Goal: Complete application form

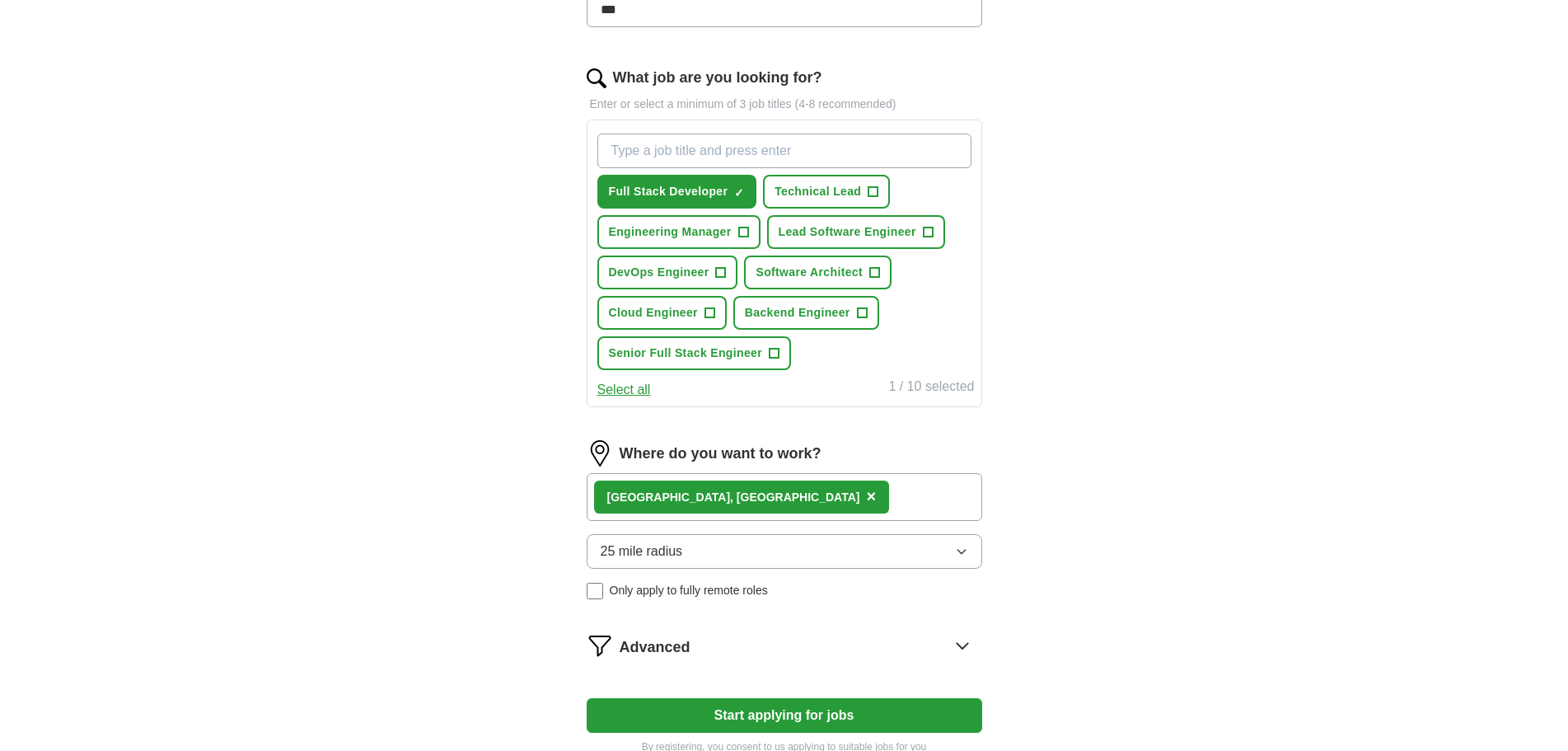
scroll to position [660, 0]
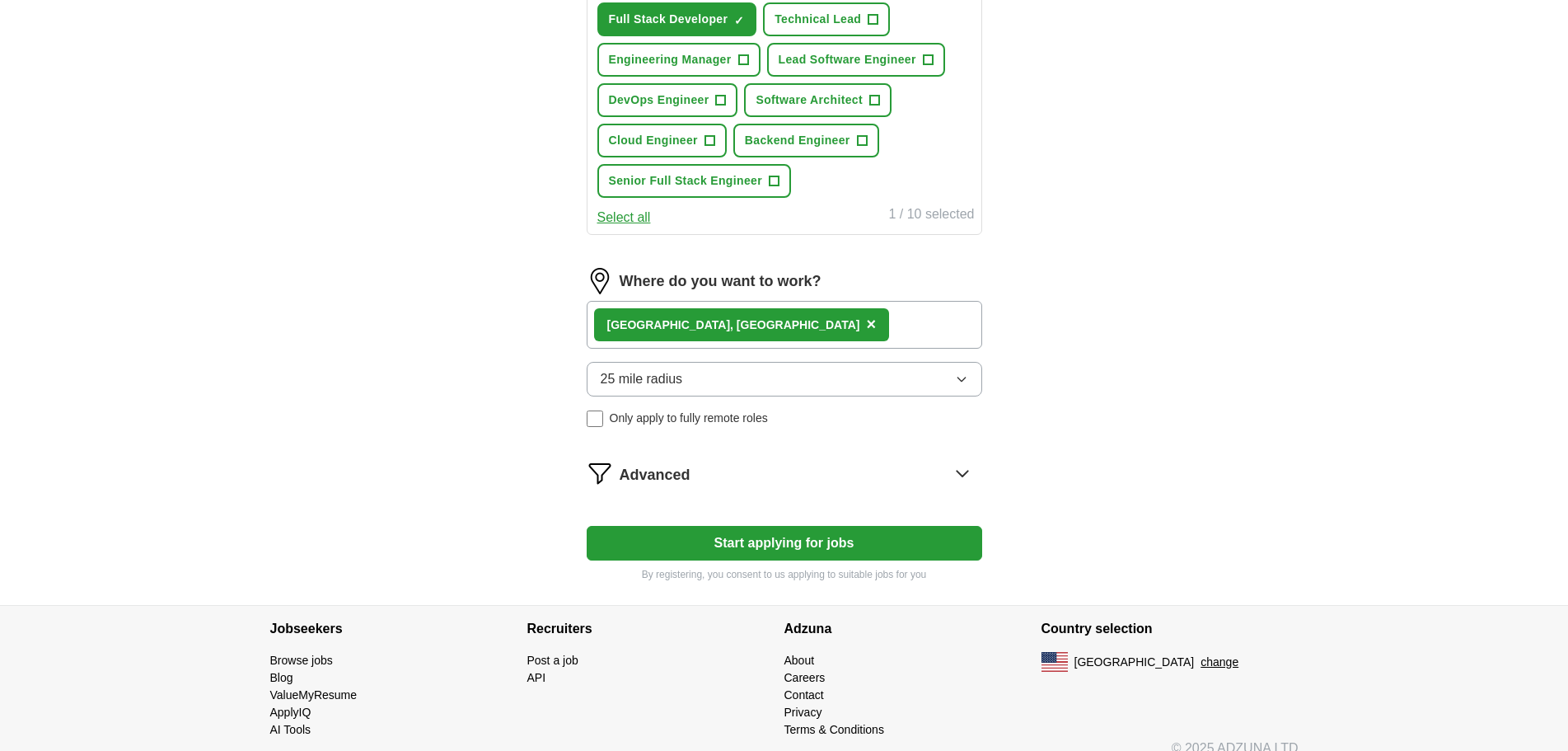
click at [845, 402] on div "25 mile radius Only apply to fully remote roles" at bounding box center [784, 394] width 395 height 65
click at [866, 320] on span "×" at bounding box center [871, 324] width 10 height 18
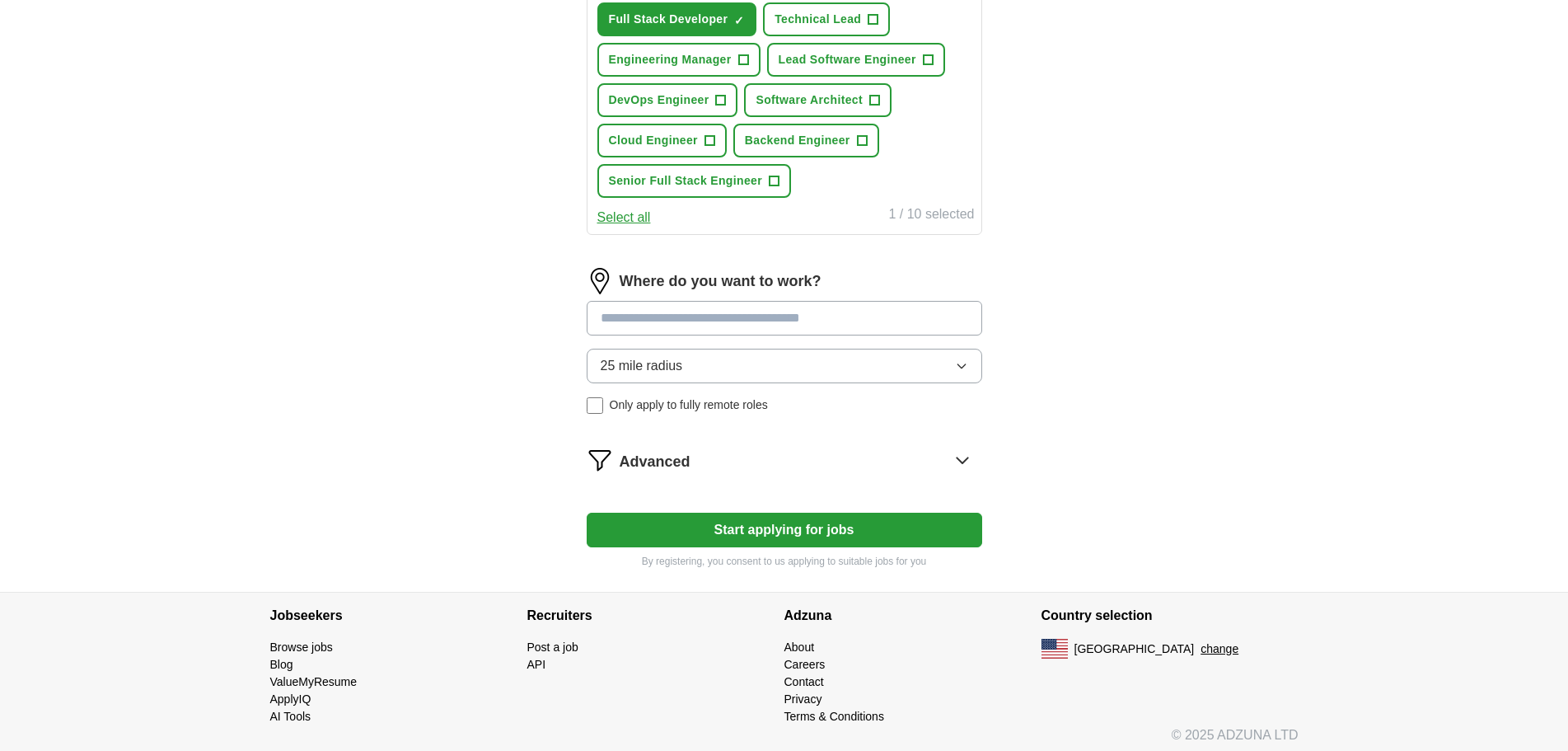
click at [698, 320] on input at bounding box center [784, 318] width 395 height 35
click at [671, 409] on div "25 mile radius Only apply to fully remote roles" at bounding box center [784, 381] width 395 height 65
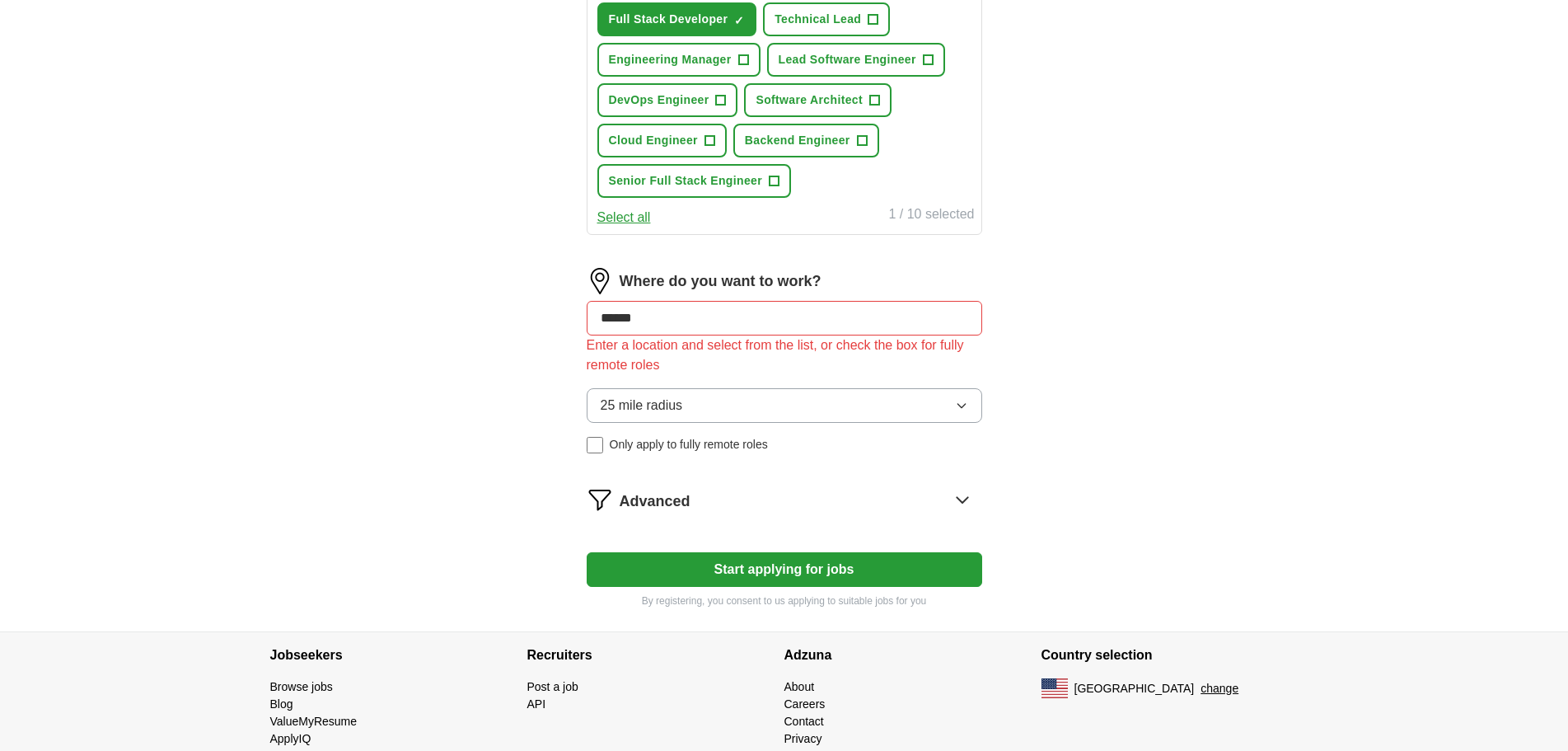
drag, startPoint x: 693, startPoint y: 320, endPoint x: 675, endPoint y: 320, distance: 18.0
click at [693, 318] on input "******" at bounding box center [784, 318] width 395 height 35
drag, startPoint x: 675, startPoint y: 320, endPoint x: 487, endPoint y: 323, distance: 188.0
click at [487, 323] on div "ApplyIQ Let ApplyIQ do the hard work of searching and applying for jobs. Just t…" at bounding box center [784, 11] width 1055 height 1241
type input "***"
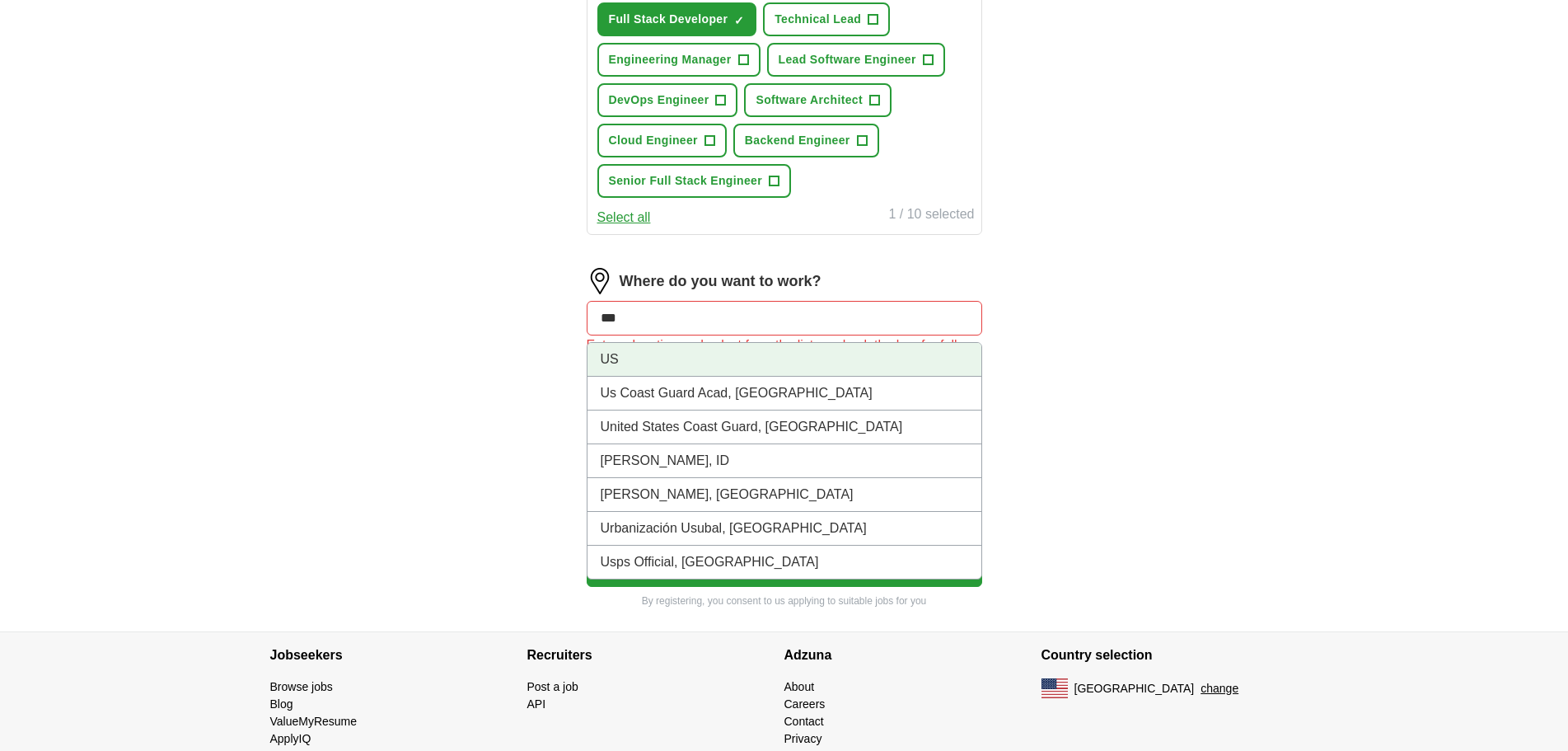
click at [667, 365] on li "US" at bounding box center [784, 360] width 393 height 34
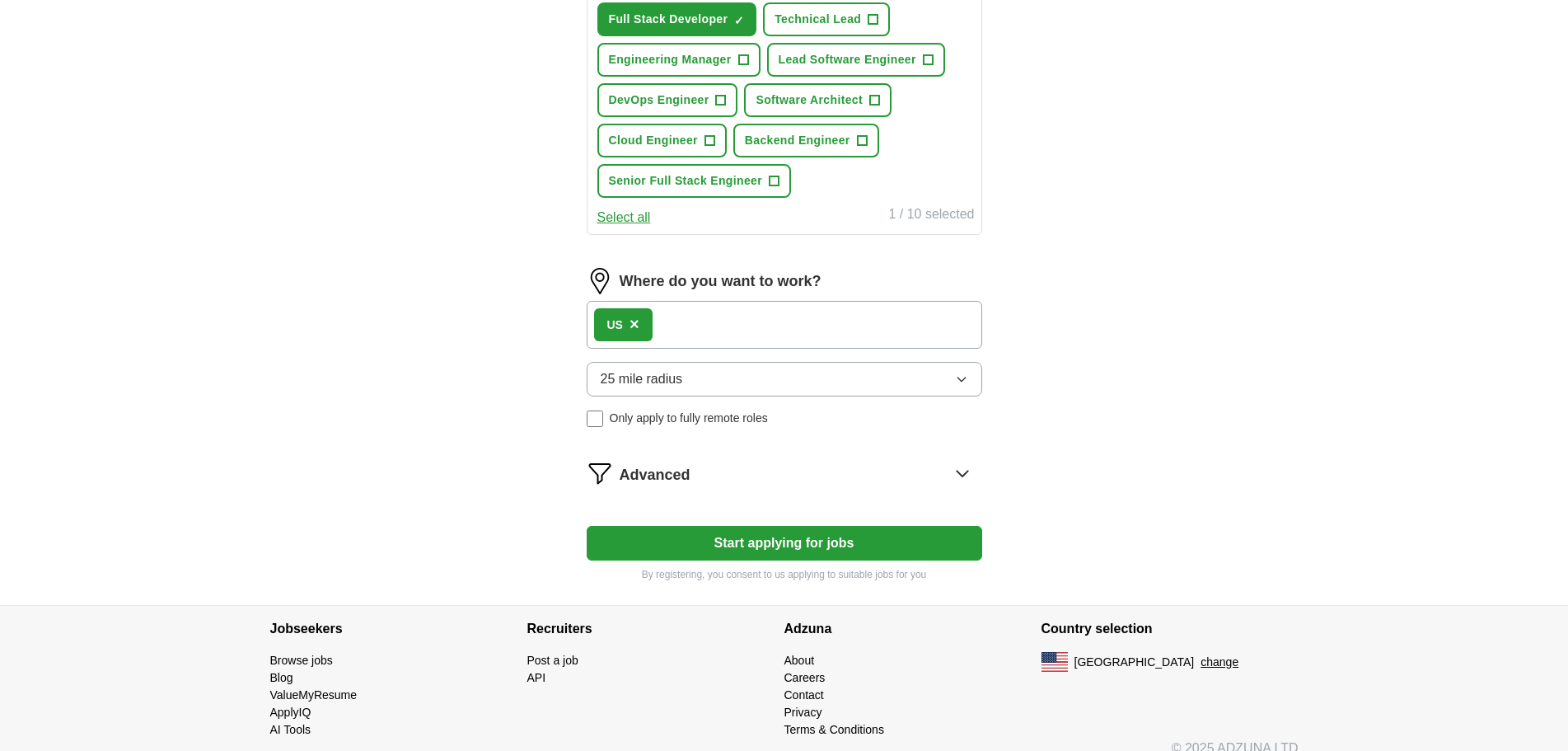
click at [642, 412] on span "Only apply to fully remote roles" at bounding box center [688, 418] width 158 height 17
click at [773, 548] on button "Start applying for jobs" at bounding box center [784, 543] width 395 height 35
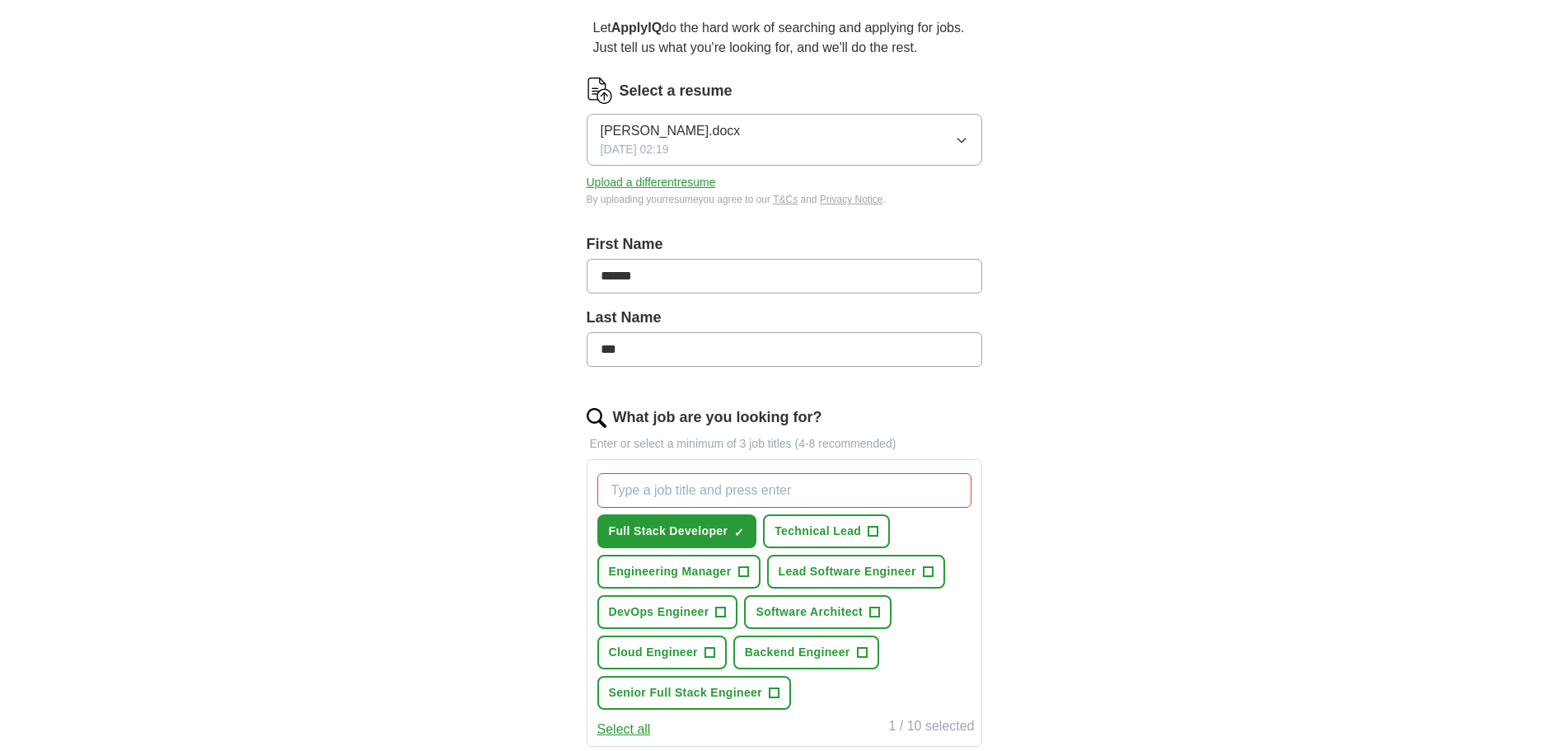
scroll to position [248, 0]
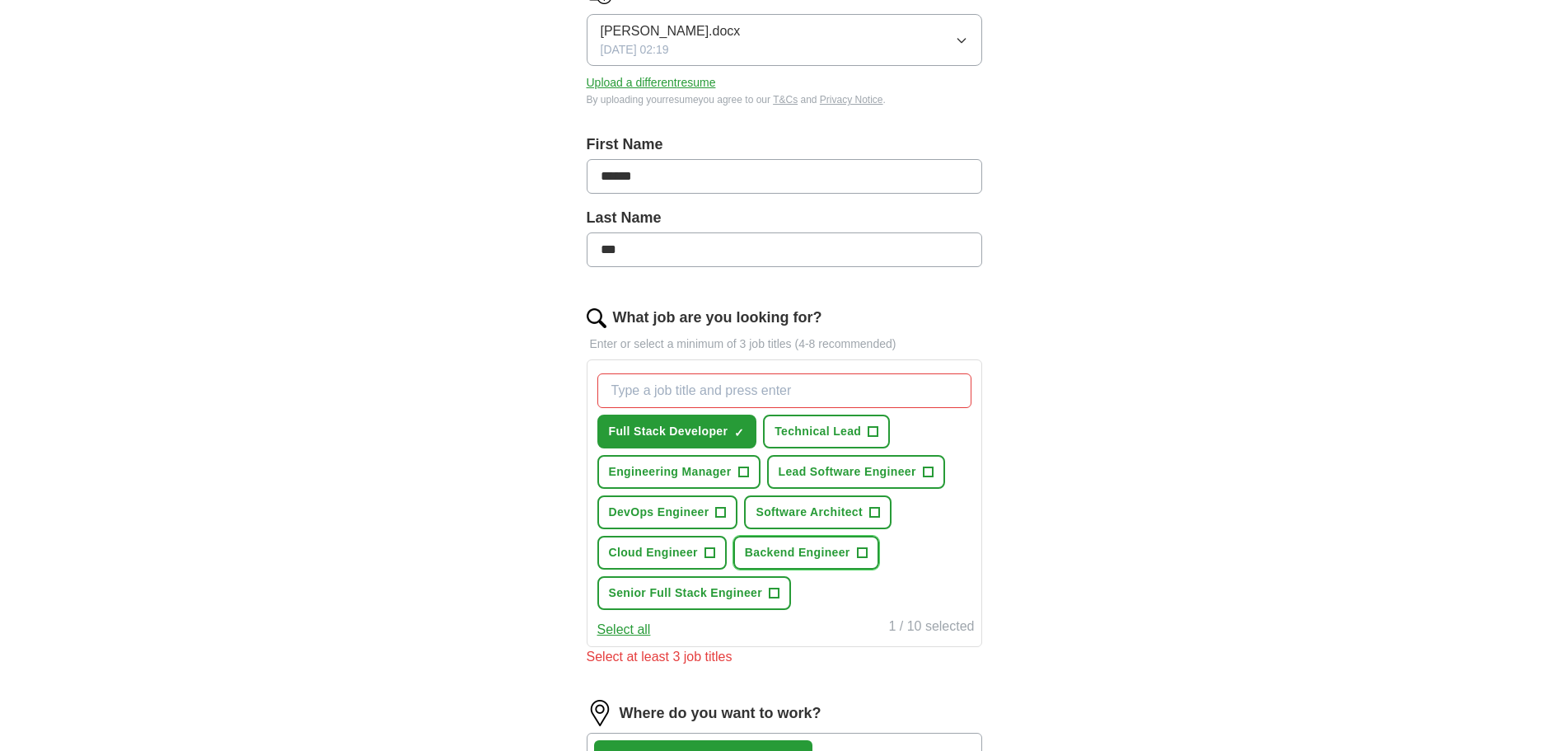
click at [790, 547] on span "Backend Engineer" at bounding box center [797, 552] width 106 height 17
click at [721, 590] on span "Senior Full Stack Engineer" at bounding box center [686, 593] width 154 height 17
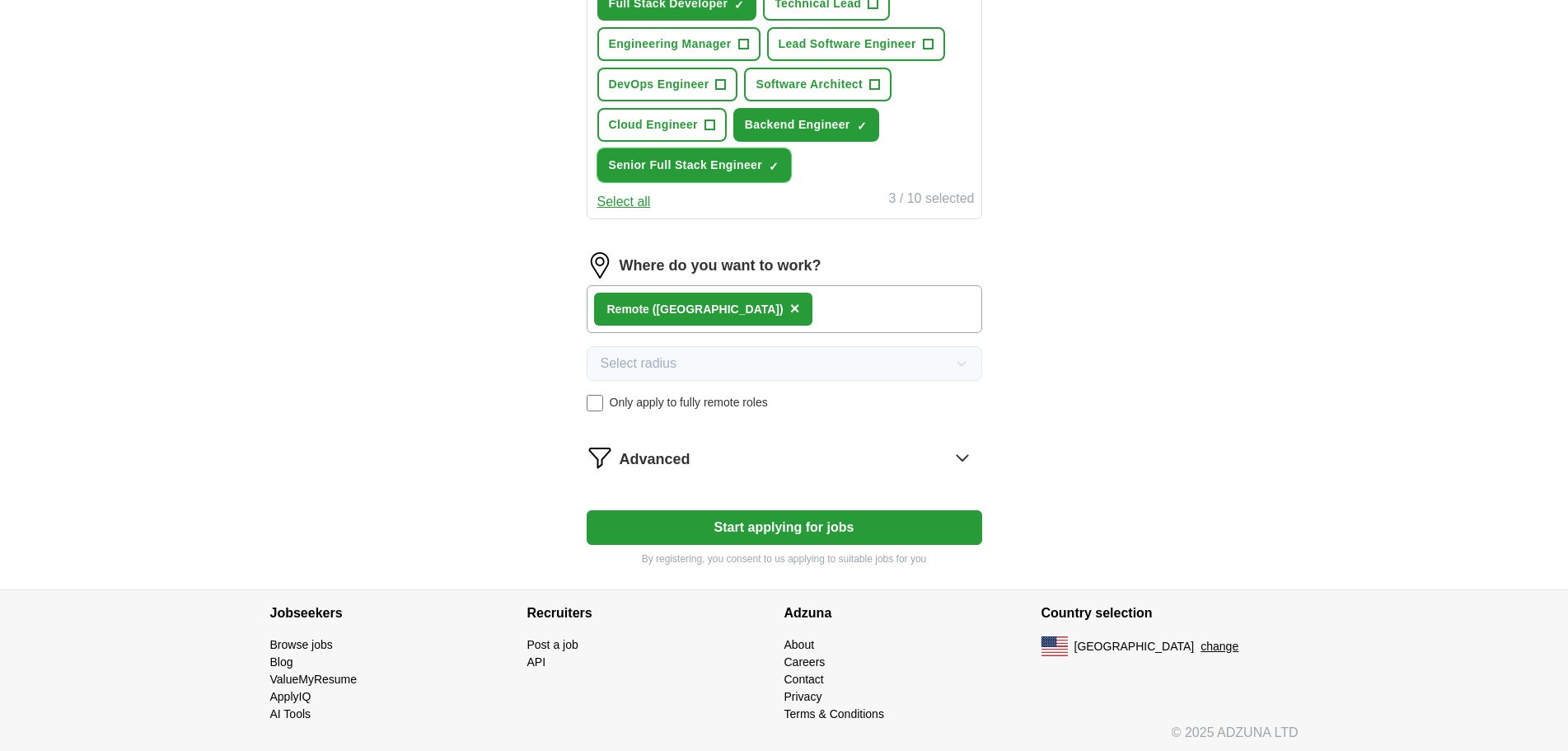
scroll to position [680, 0]
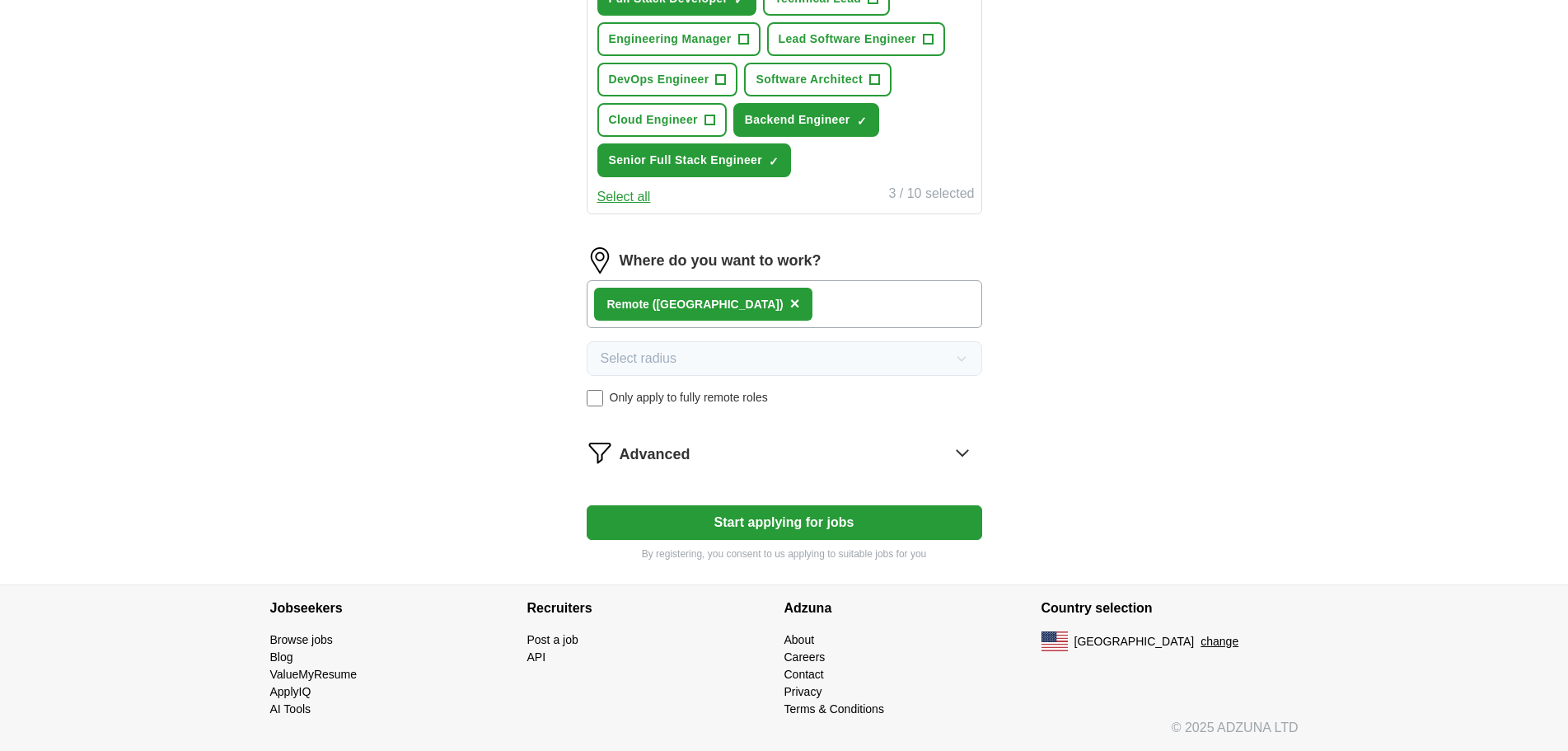
click at [837, 526] on button "Start applying for jobs" at bounding box center [784, 522] width 395 height 35
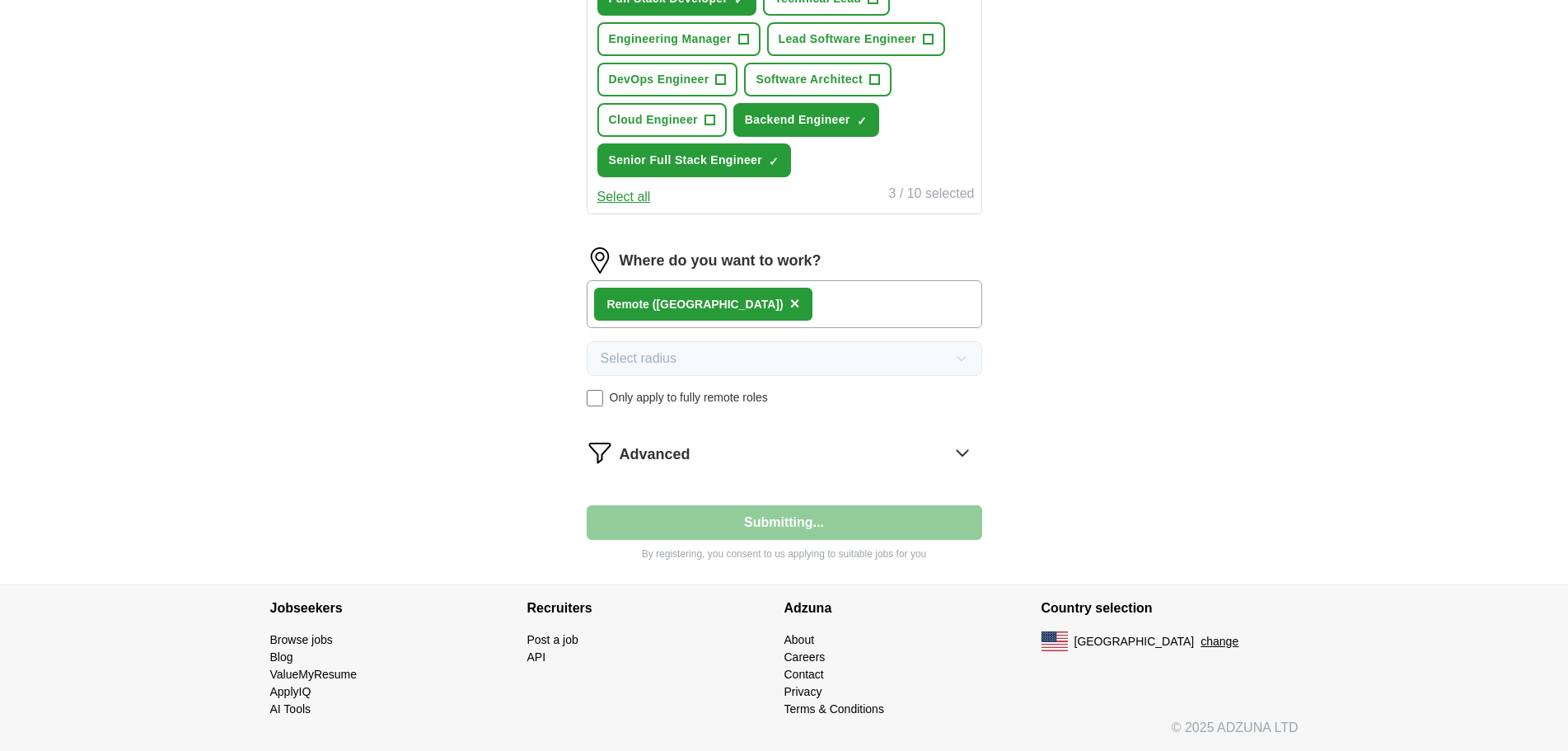
select select "**"
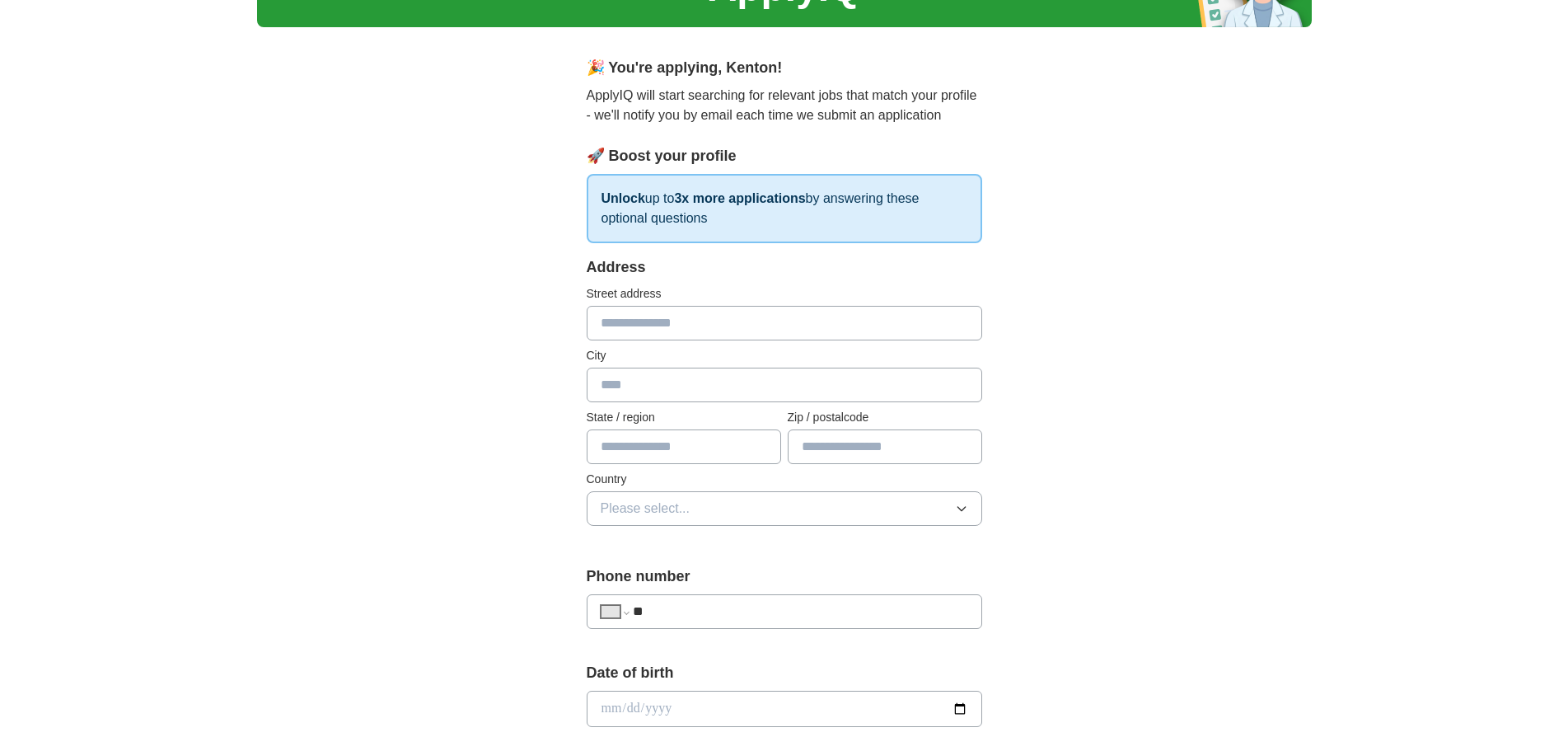
scroll to position [0, 0]
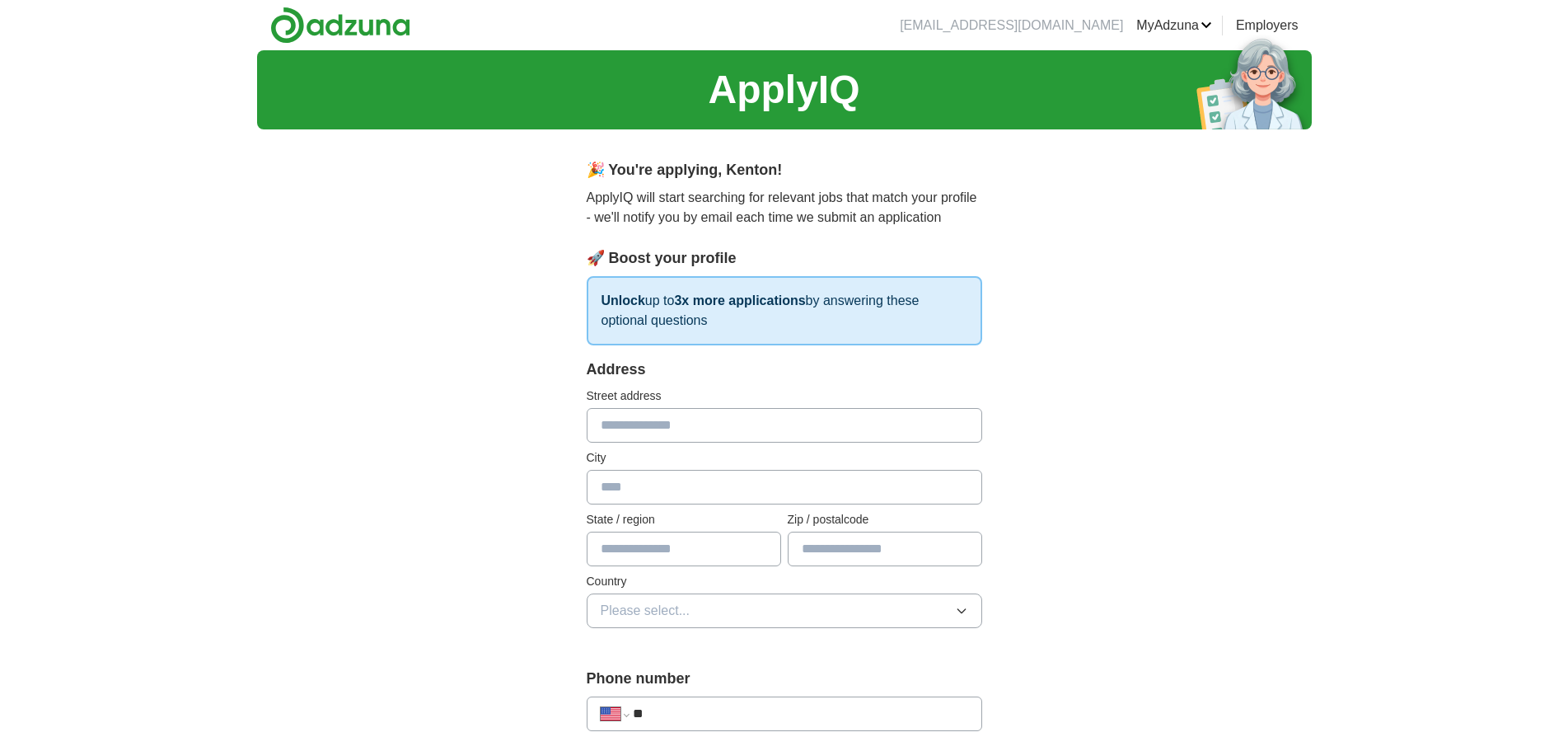
click at [686, 432] on input "text" at bounding box center [784, 425] width 395 height 35
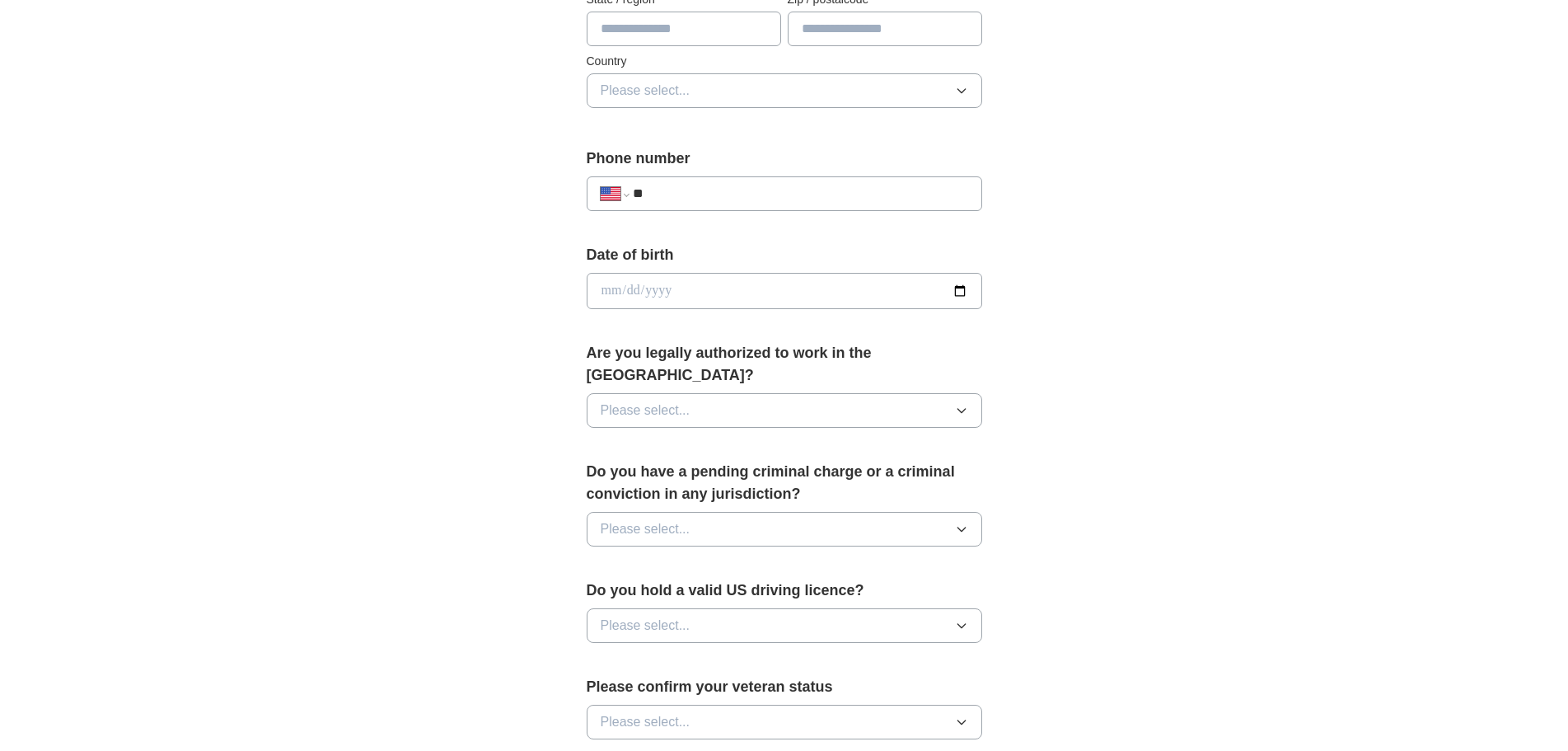
scroll to position [329, 0]
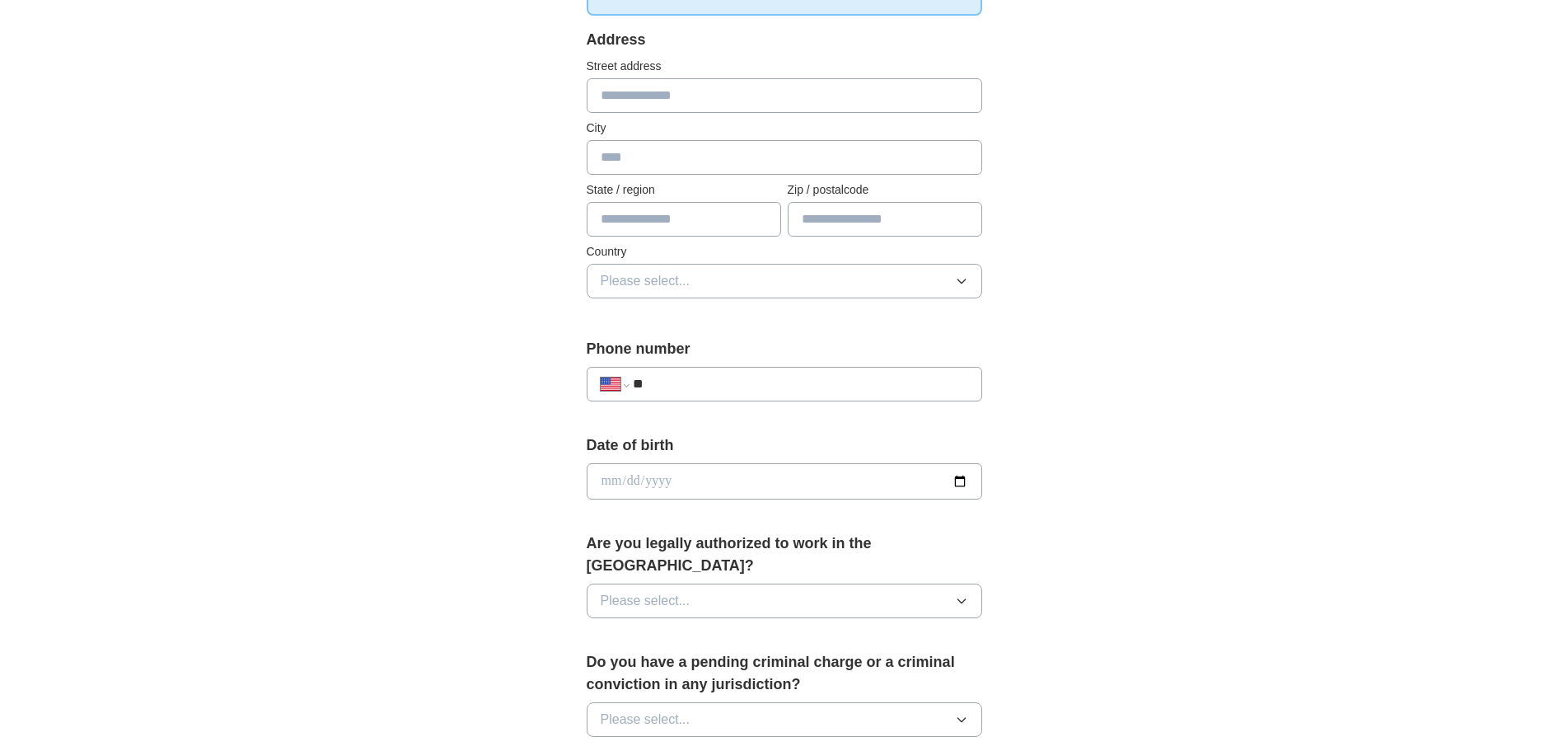
click at [663, 97] on input "text" at bounding box center [784, 95] width 395 height 35
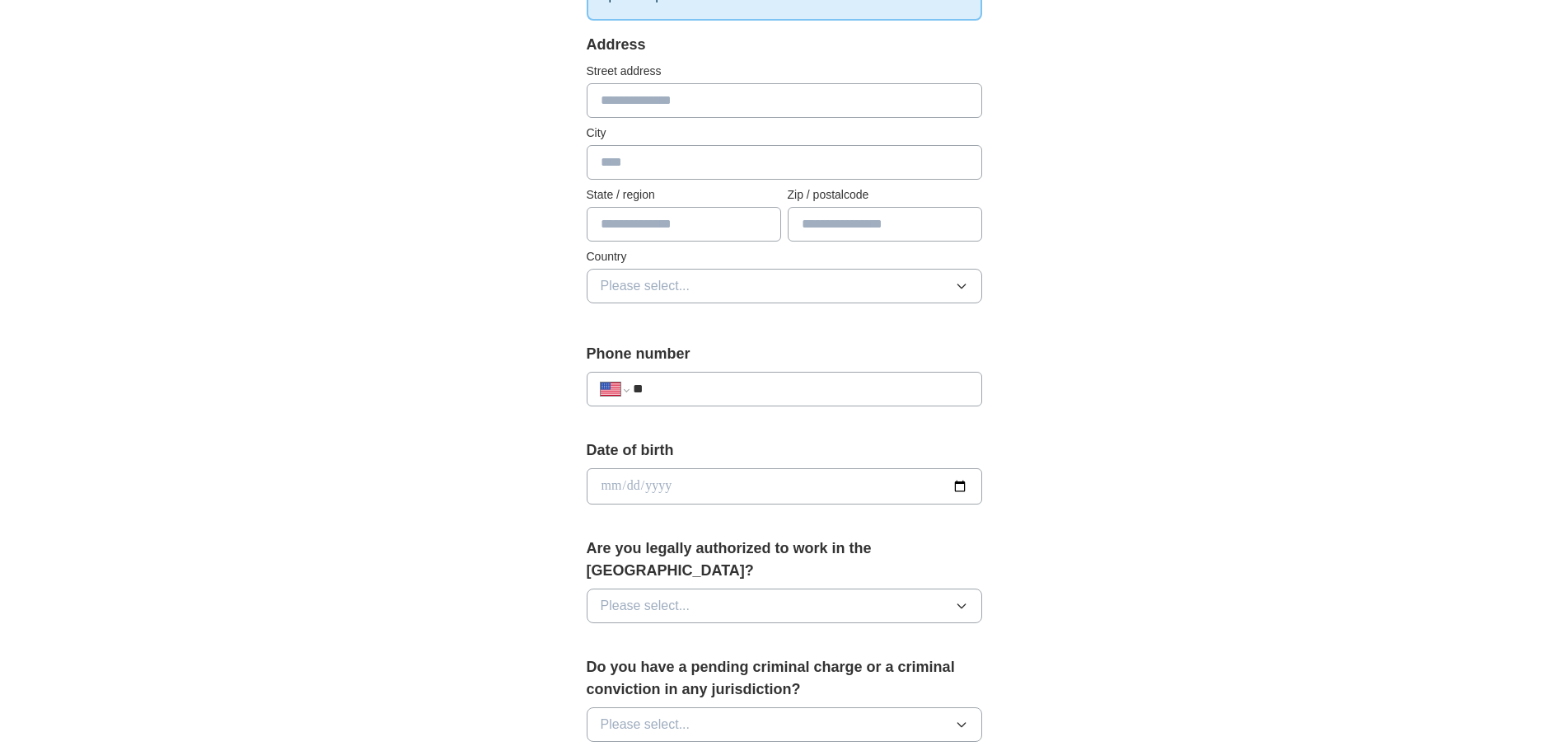
scroll to position [165, 0]
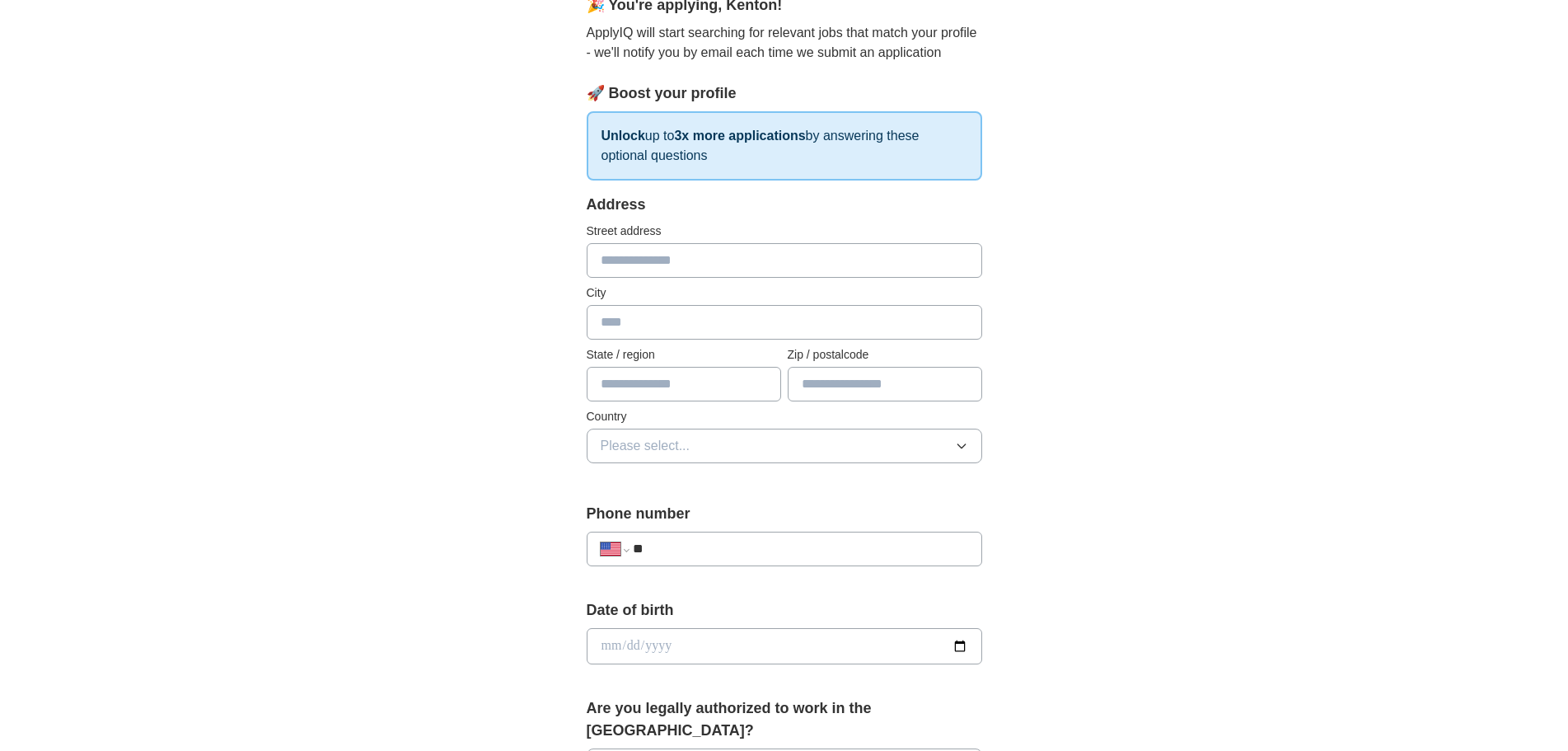
click at [745, 265] on input "text" at bounding box center [784, 260] width 395 height 35
click at [762, 252] on input "text" at bounding box center [784, 260] width 395 height 35
click at [694, 254] on input "text" at bounding box center [784, 260] width 395 height 35
click at [697, 246] on input "text" at bounding box center [784, 260] width 395 height 35
paste input "**********"
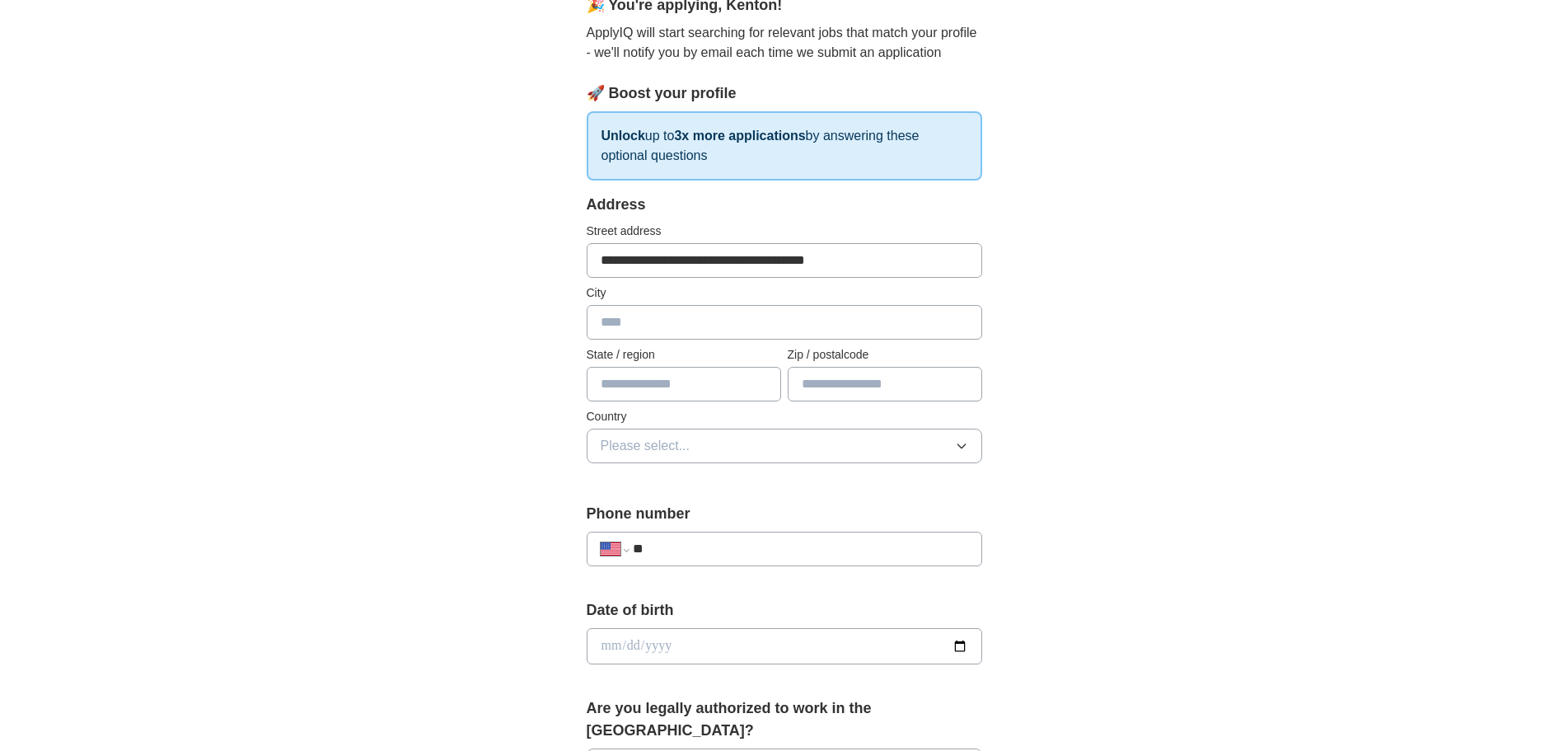
type input "**********"
click at [704, 322] on input "text" at bounding box center [784, 322] width 395 height 35
type input "*********"
type input "******"
type input "*****"
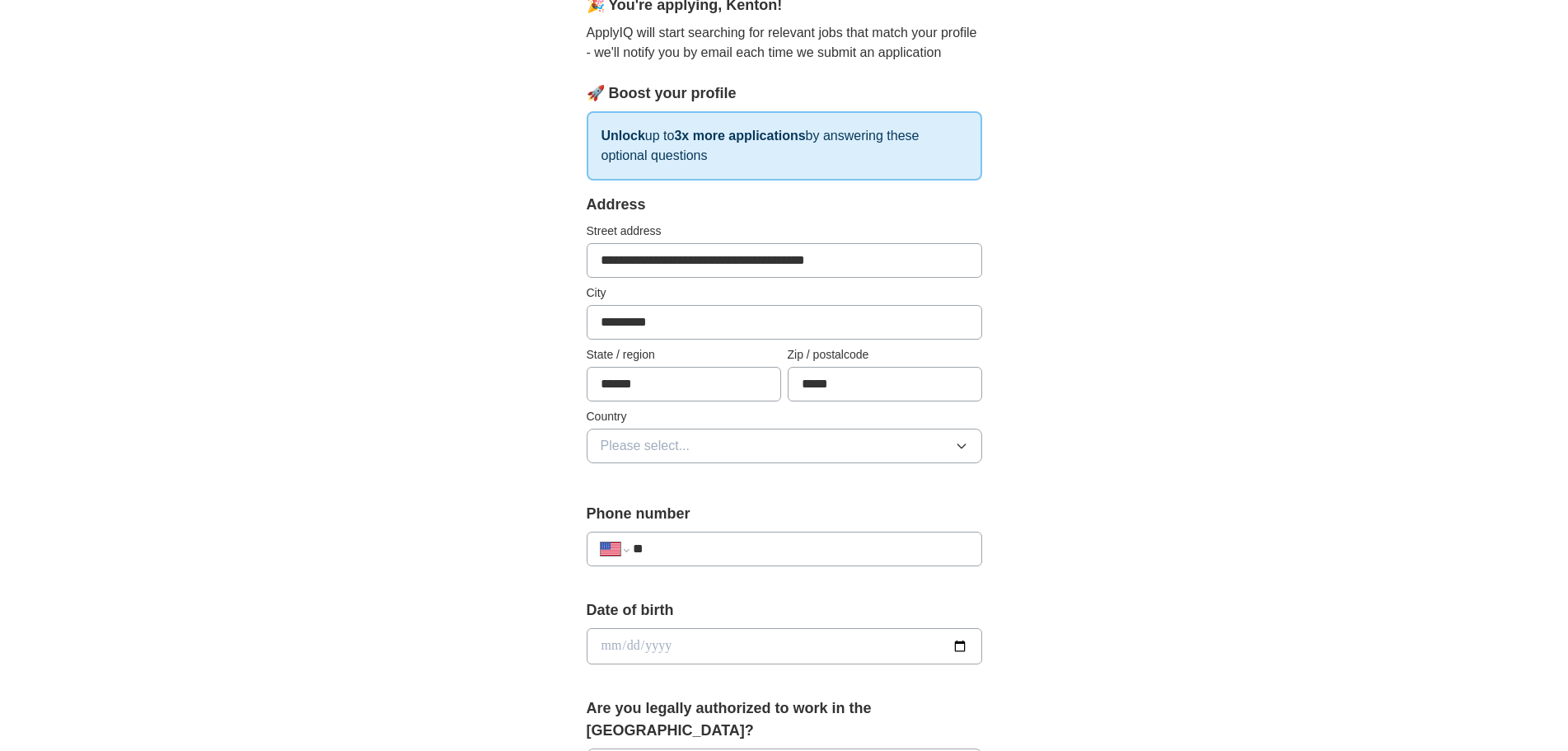
click at [868, 452] on button "Please select..." at bounding box center [784, 445] width 395 height 35
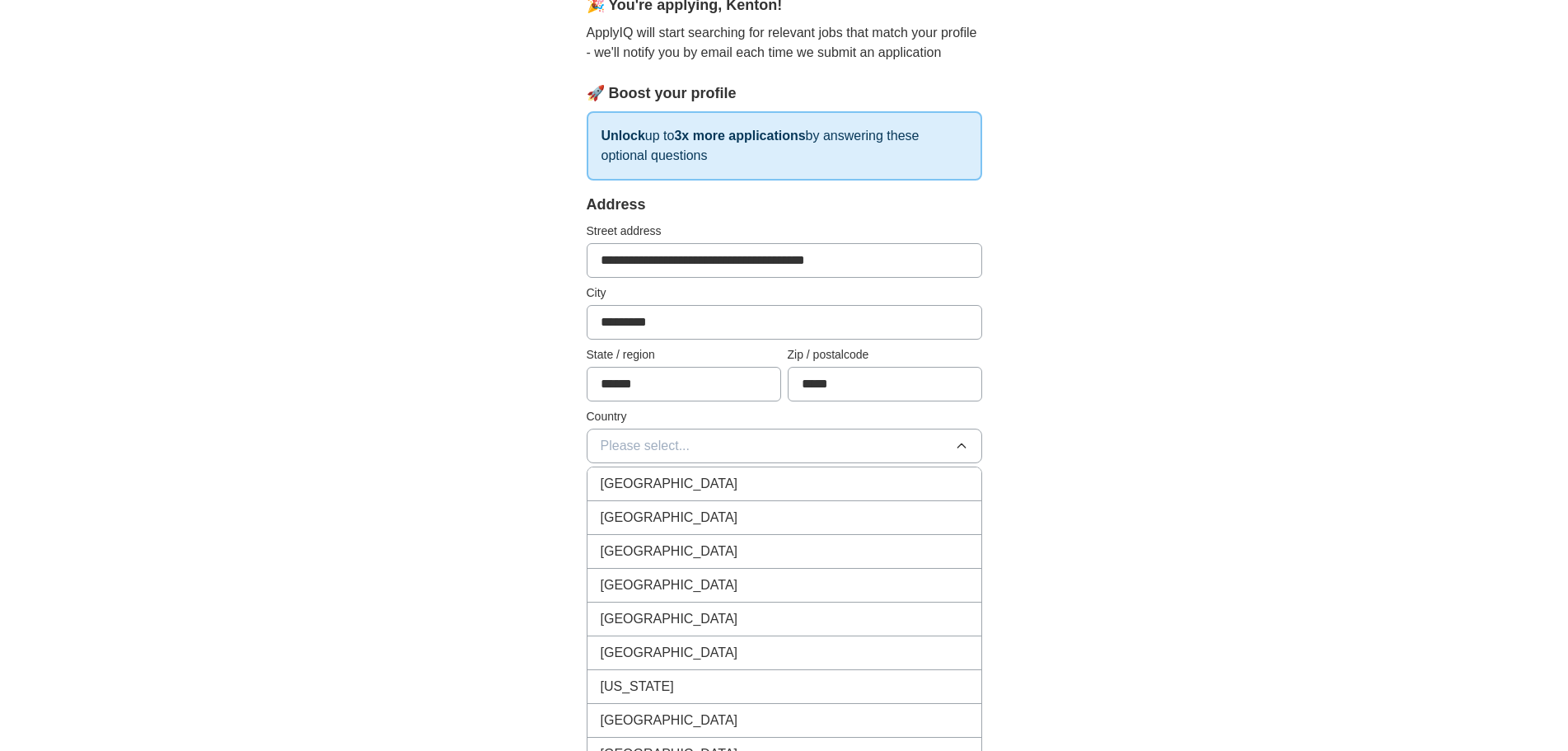
click at [784, 521] on div "[GEOGRAPHIC_DATA]" at bounding box center [784, 517] width 367 height 19
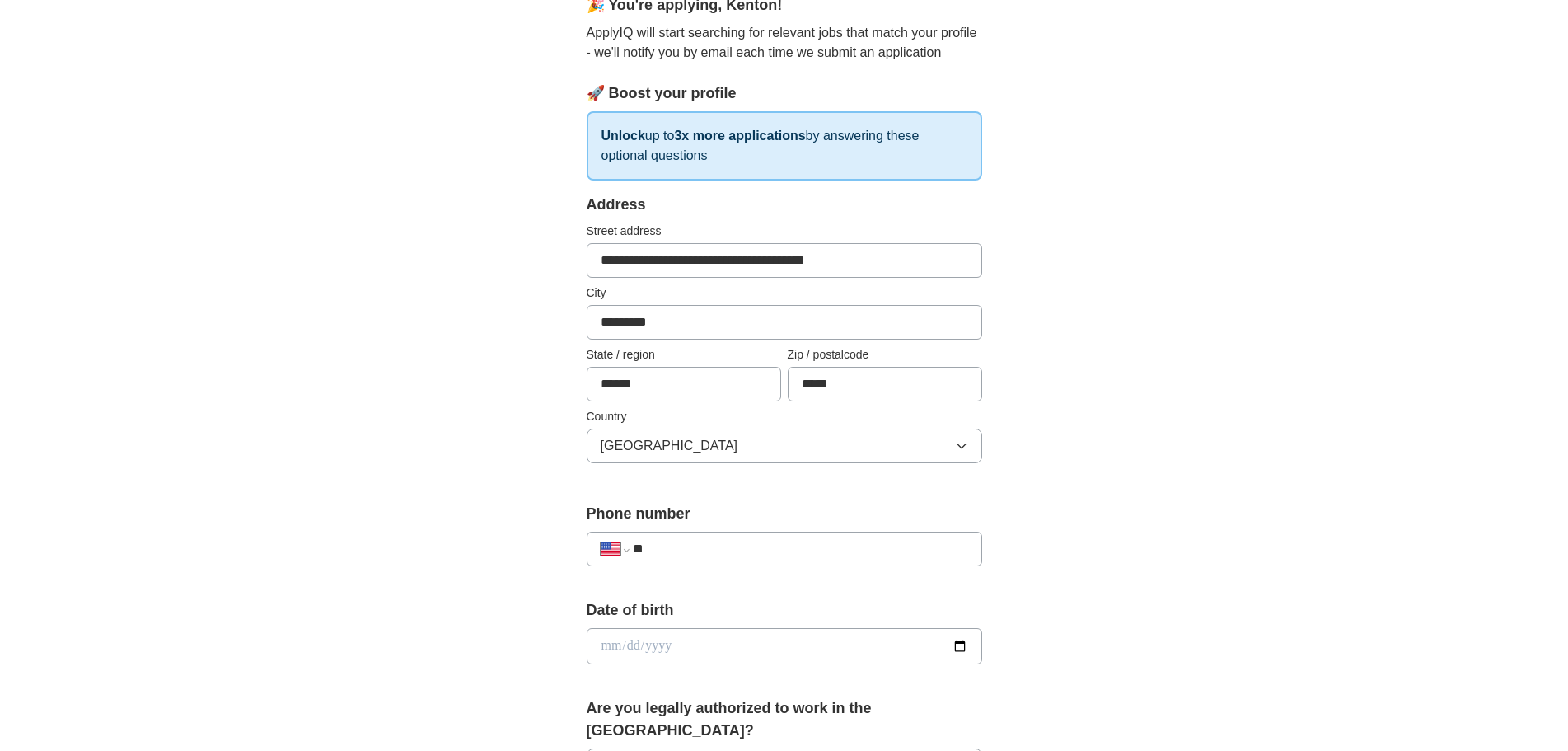
click at [1140, 487] on div "**********" at bounding box center [784, 635] width 1055 height 1501
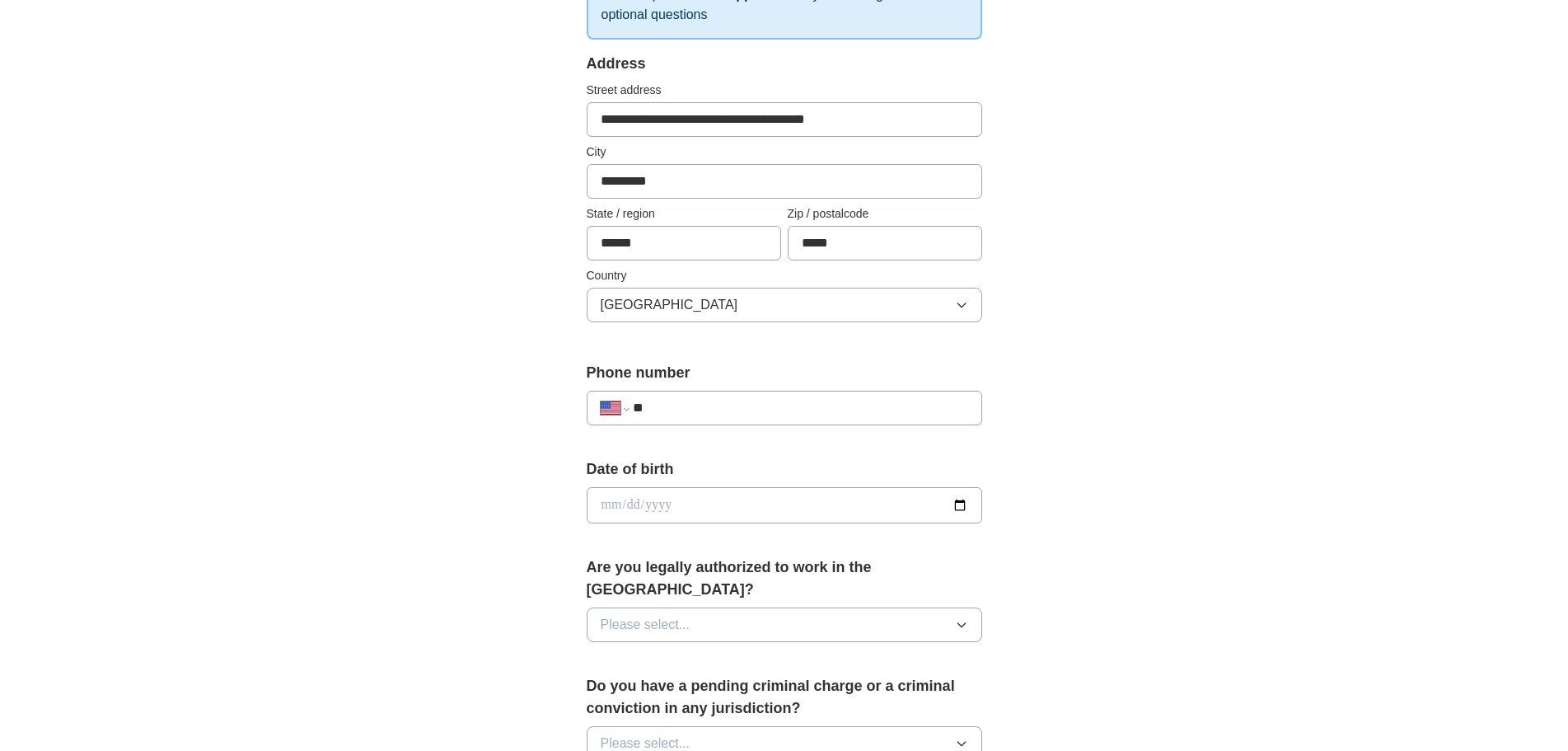
scroll to position [412, 0]
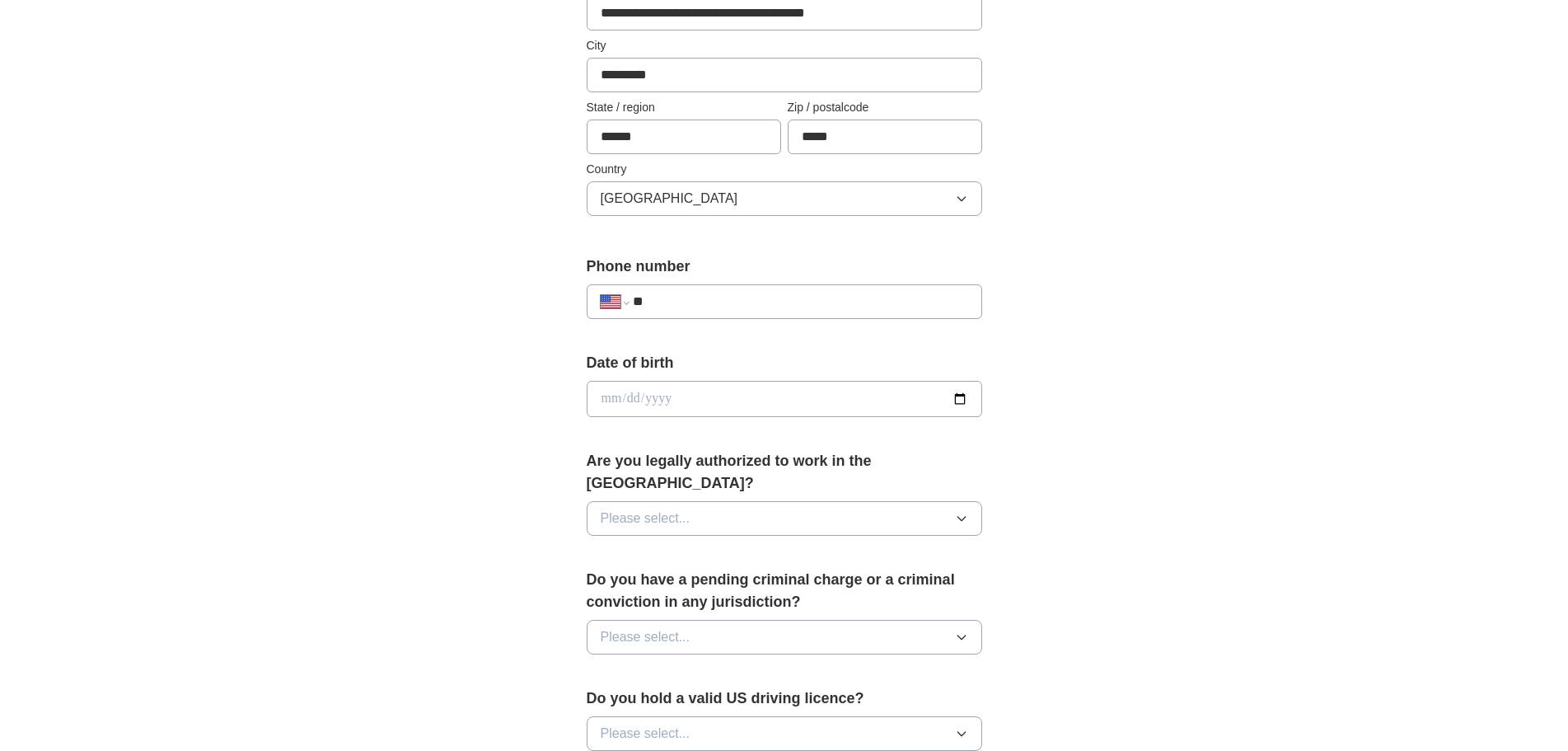
click at [957, 404] on input "date" at bounding box center [784, 399] width 395 height 36
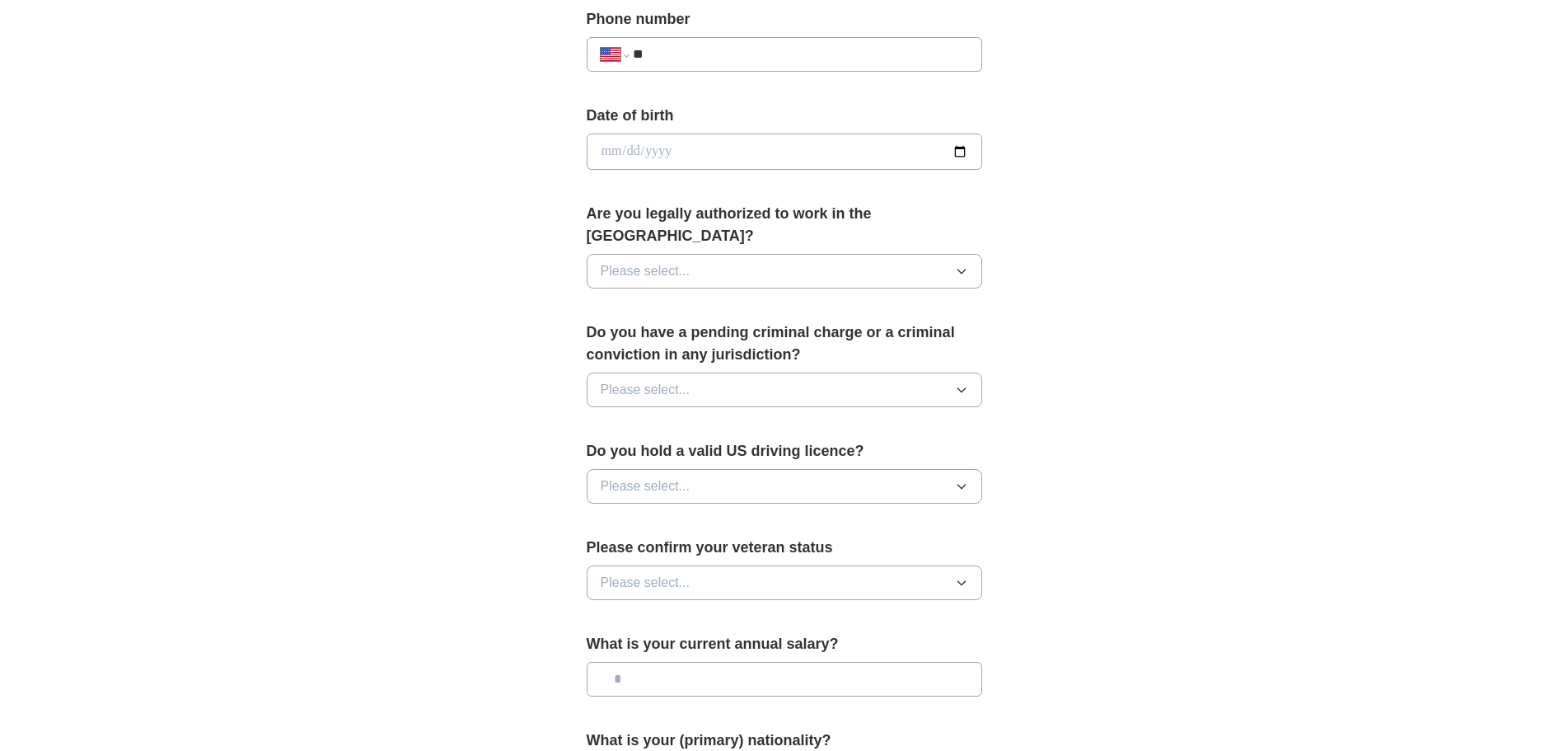
click at [964, 264] on icon "button" at bounding box center [962, 271] width 14 height 14
click at [848, 297] on li "Yes" at bounding box center [784, 309] width 393 height 34
click at [841, 373] on button "Please select..." at bounding box center [784, 389] width 395 height 35
click at [727, 452] on div "No" at bounding box center [784, 461] width 367 height 19
click at [717, 469] on button "Please select..." at bounding box center [784, 486] width 395 height 35
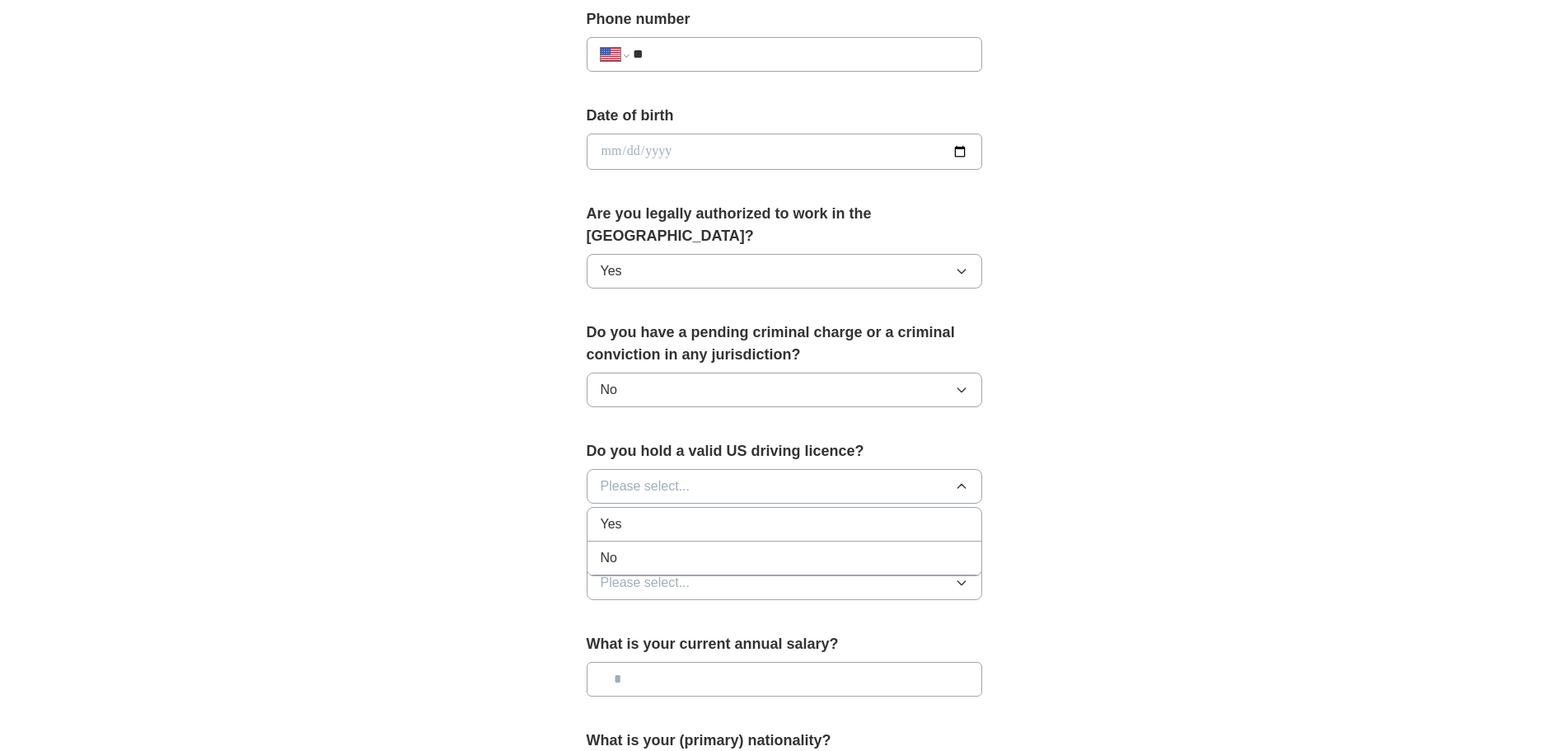
click at [728, 514] on div "Yes" at bounding box center [784, 524] width 367 height 19
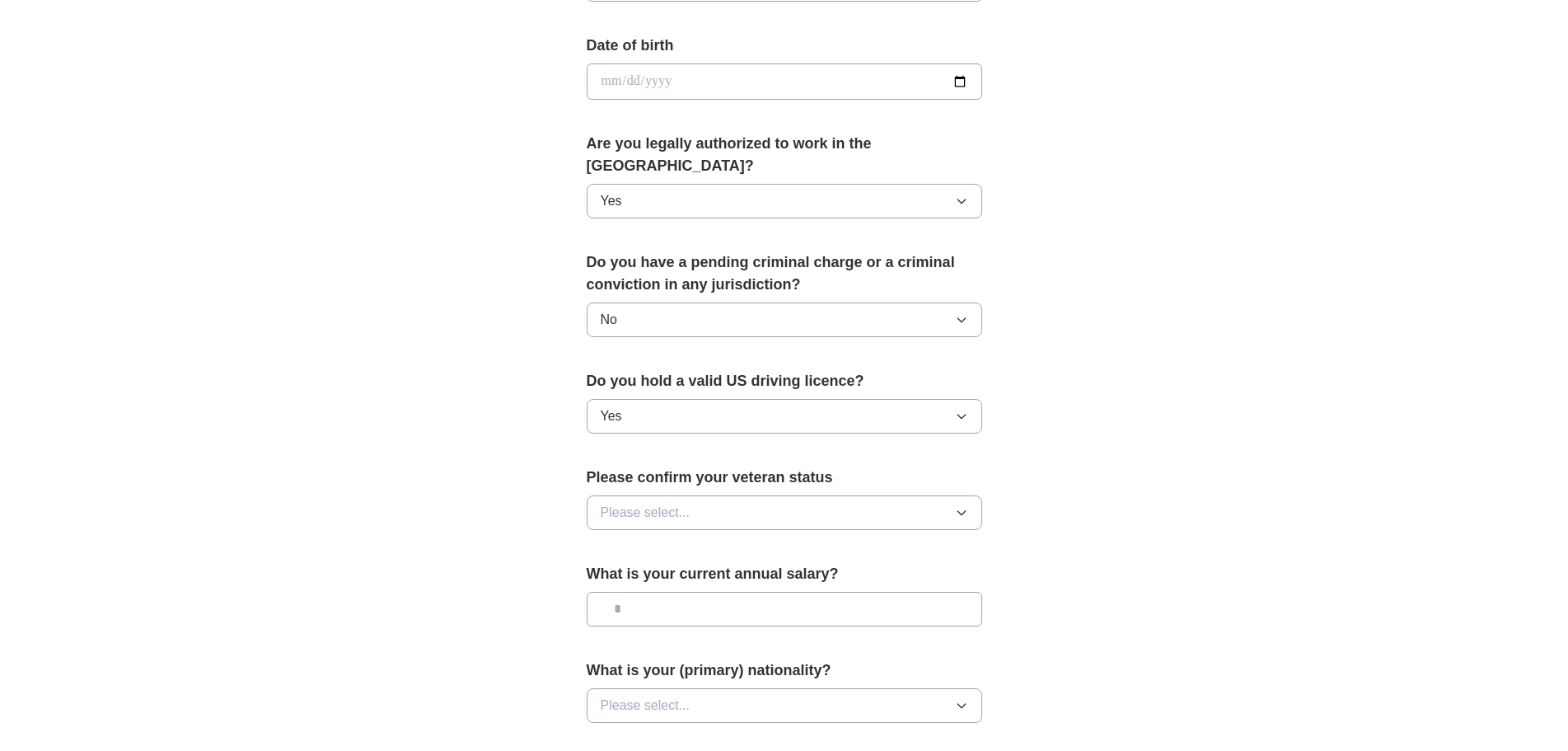
scroll to position [824, 0]
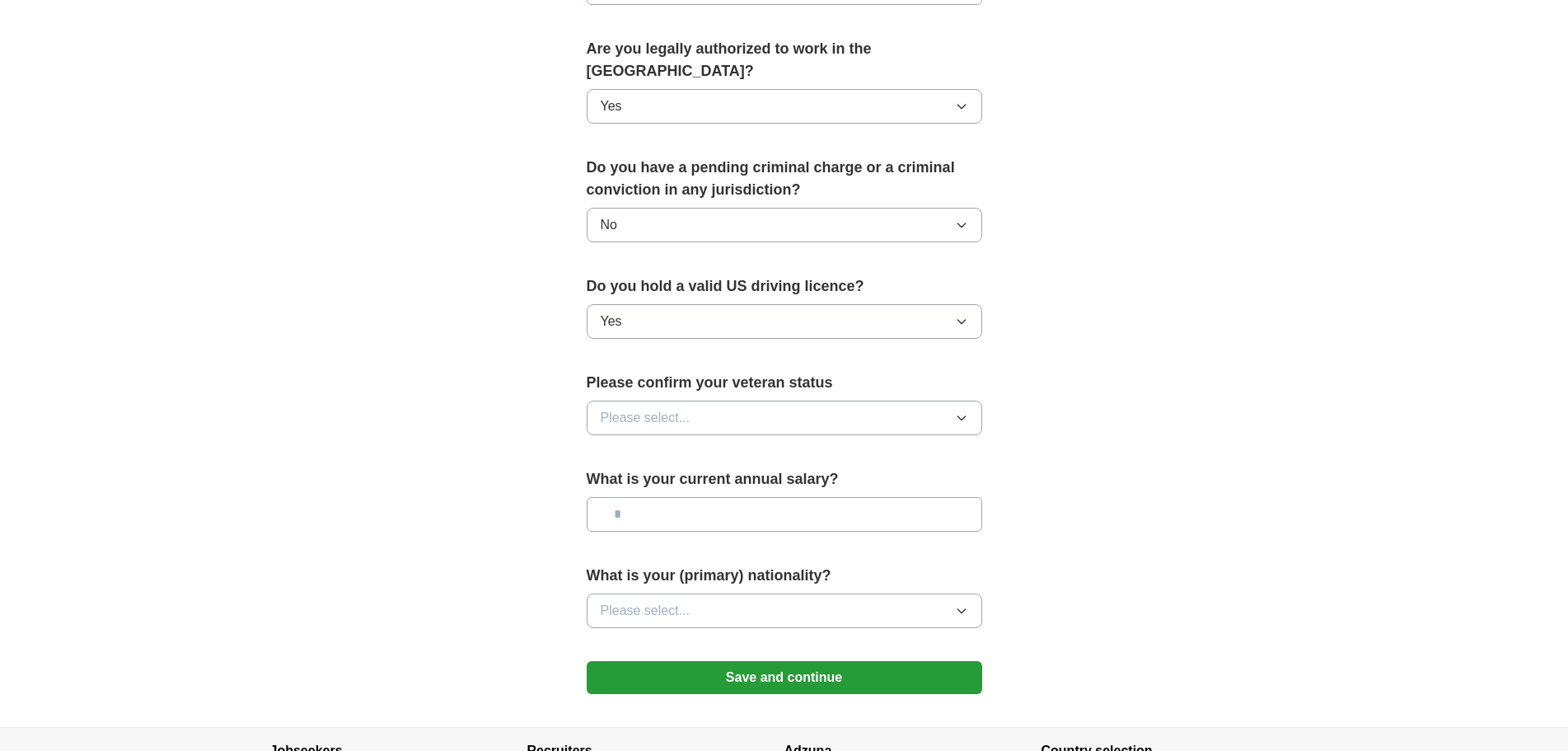
click at [722, 400] on button "Please select..." at bounding box center [784, 417] width 395 height 35
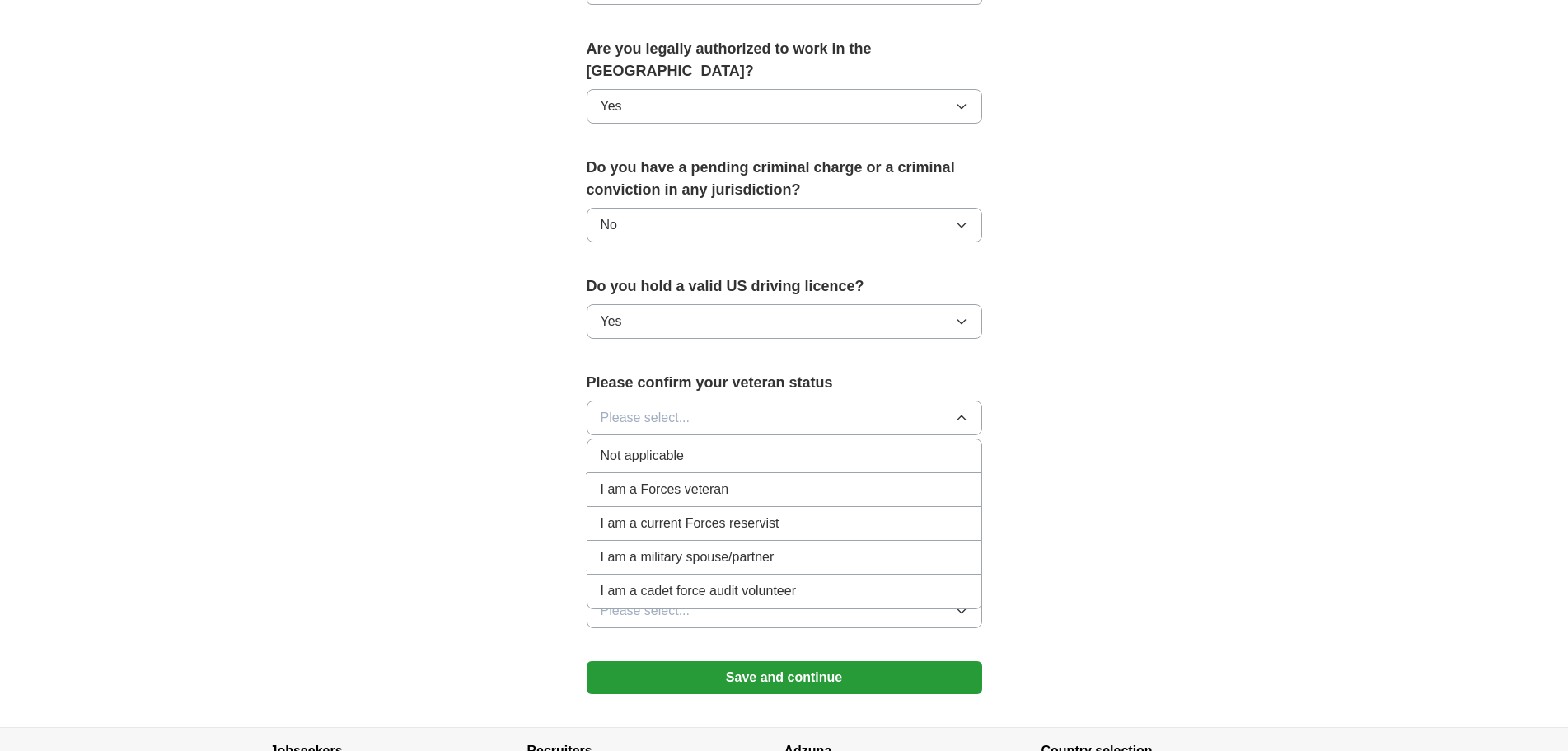
click at [700, 449] on li "Not applicable" at bounding box center [784, 456] width 393 height 34
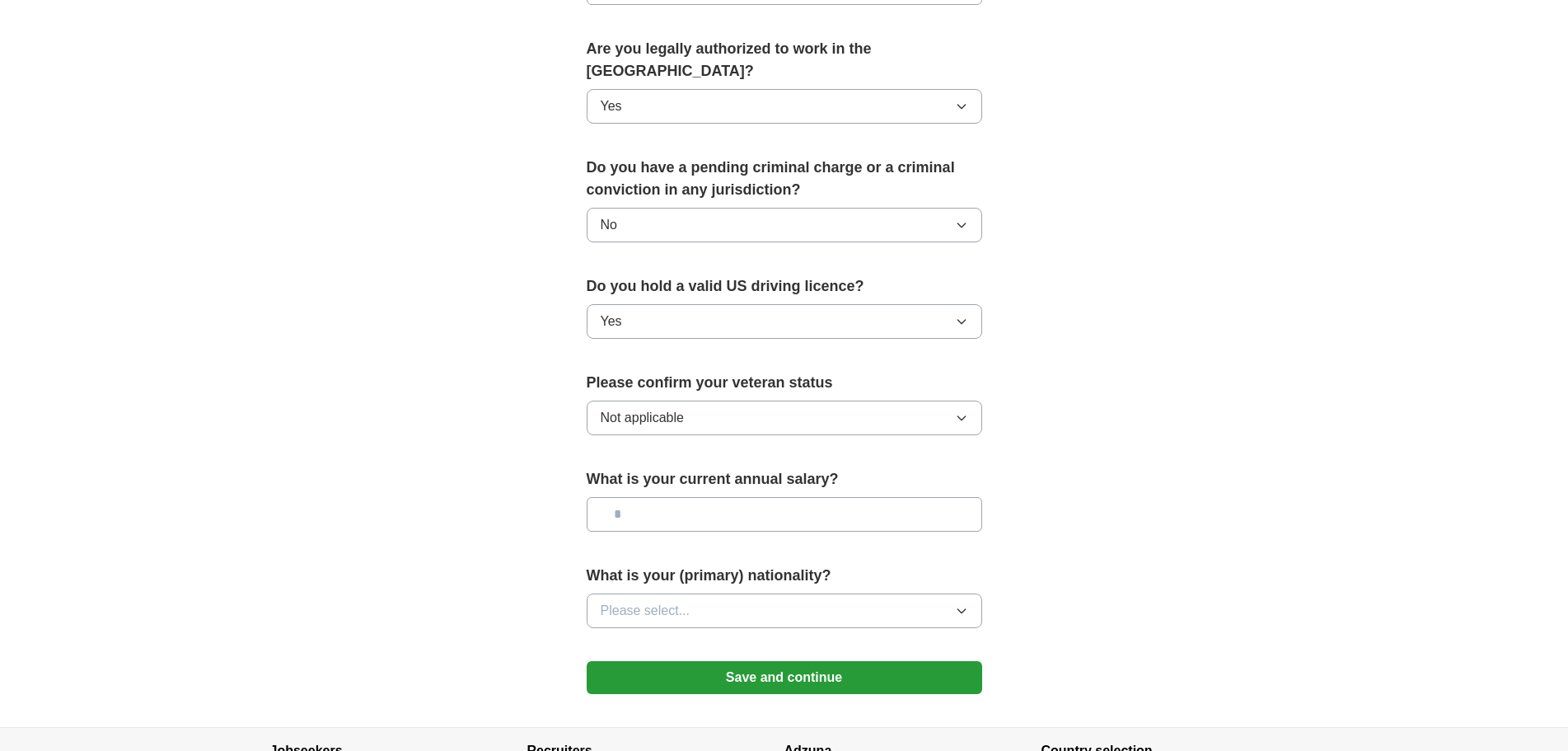
click at [701, 497] on input "text" at bounding box center [784, 514] width 395 height 35
type input "********"
click at [764, 597] on button "Please select..." at bounding box center [784, 611] width 395 height 35
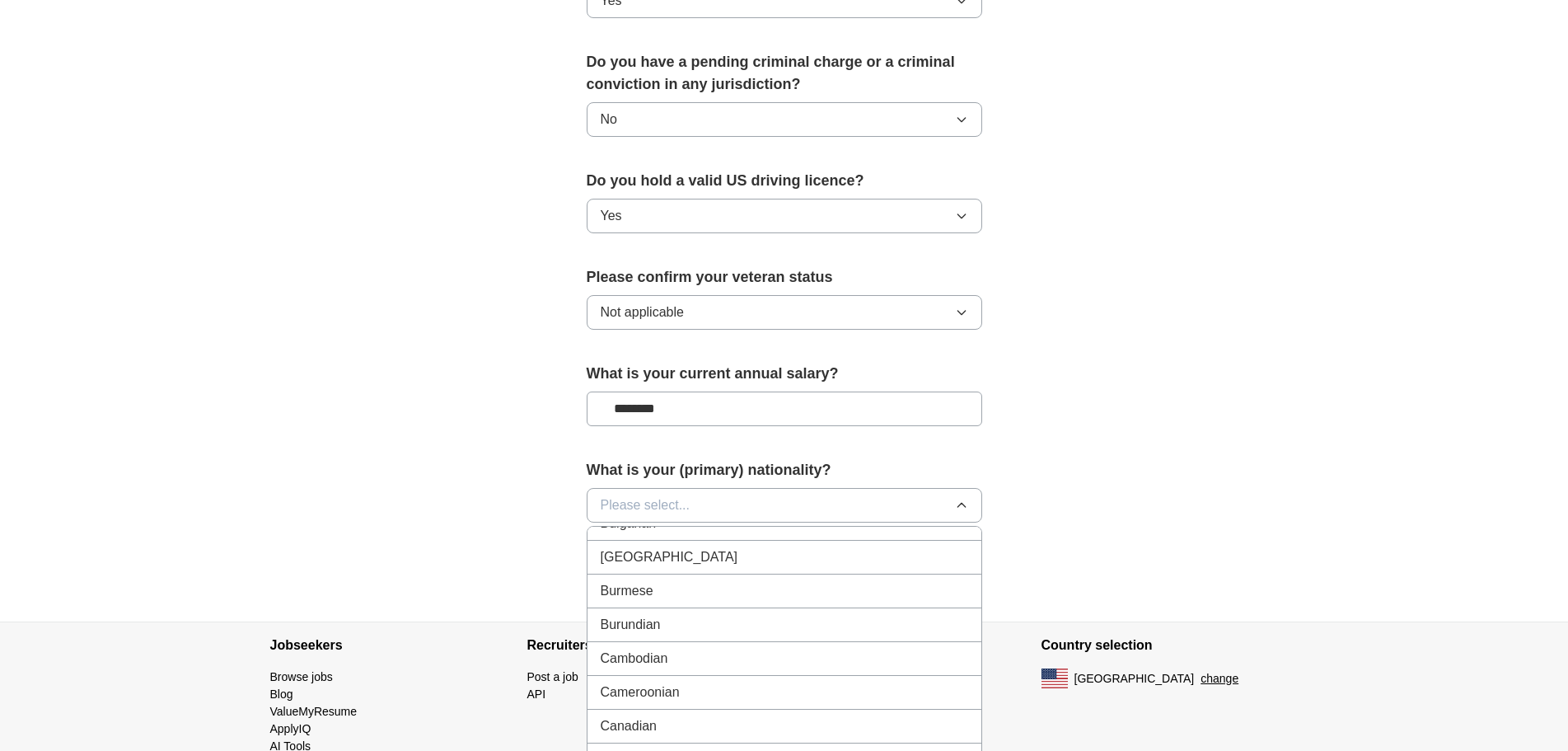
scroll to position [989, 0]
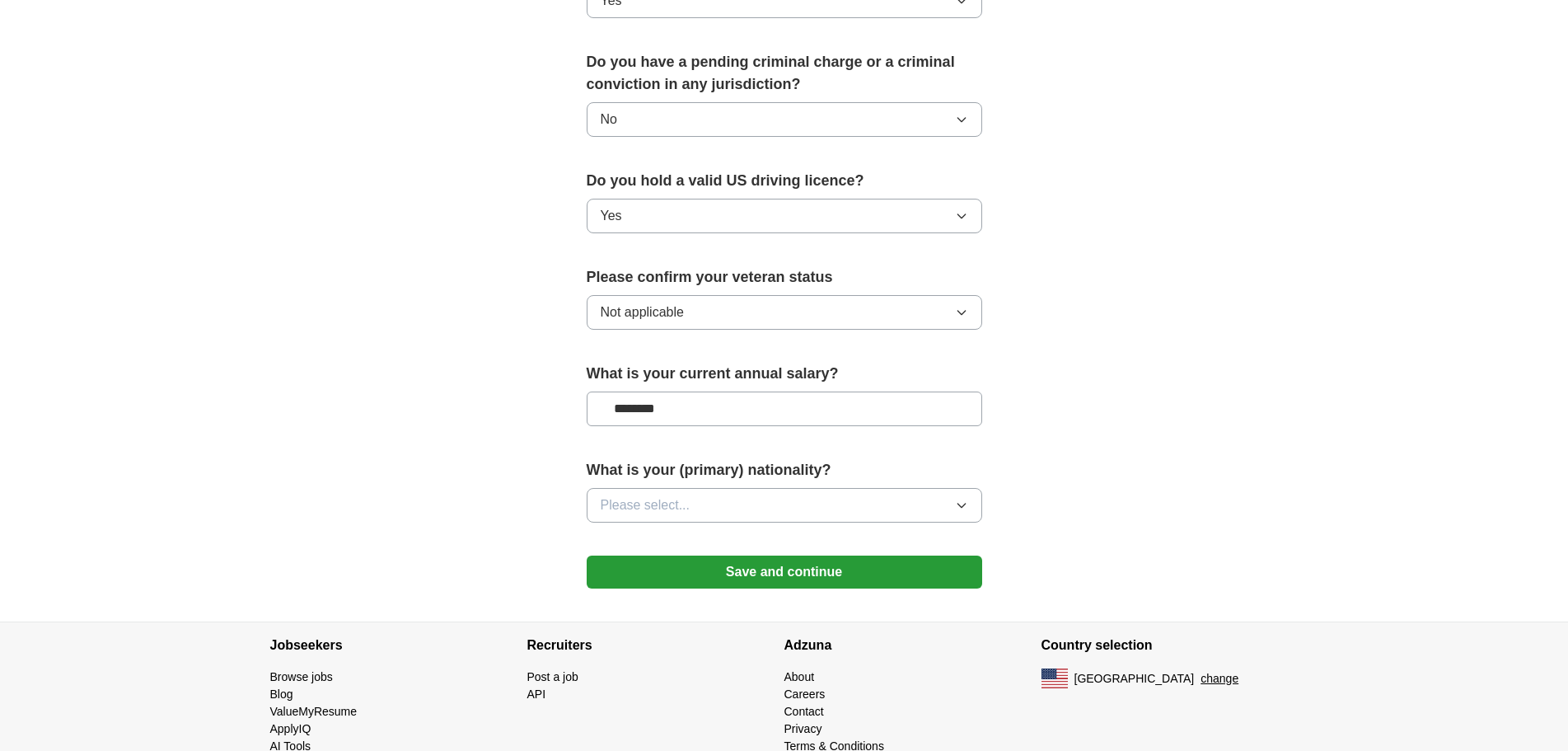
click at [851, 561] on button "Save and continue" at bounding box center [784, 572] width 395 height 33
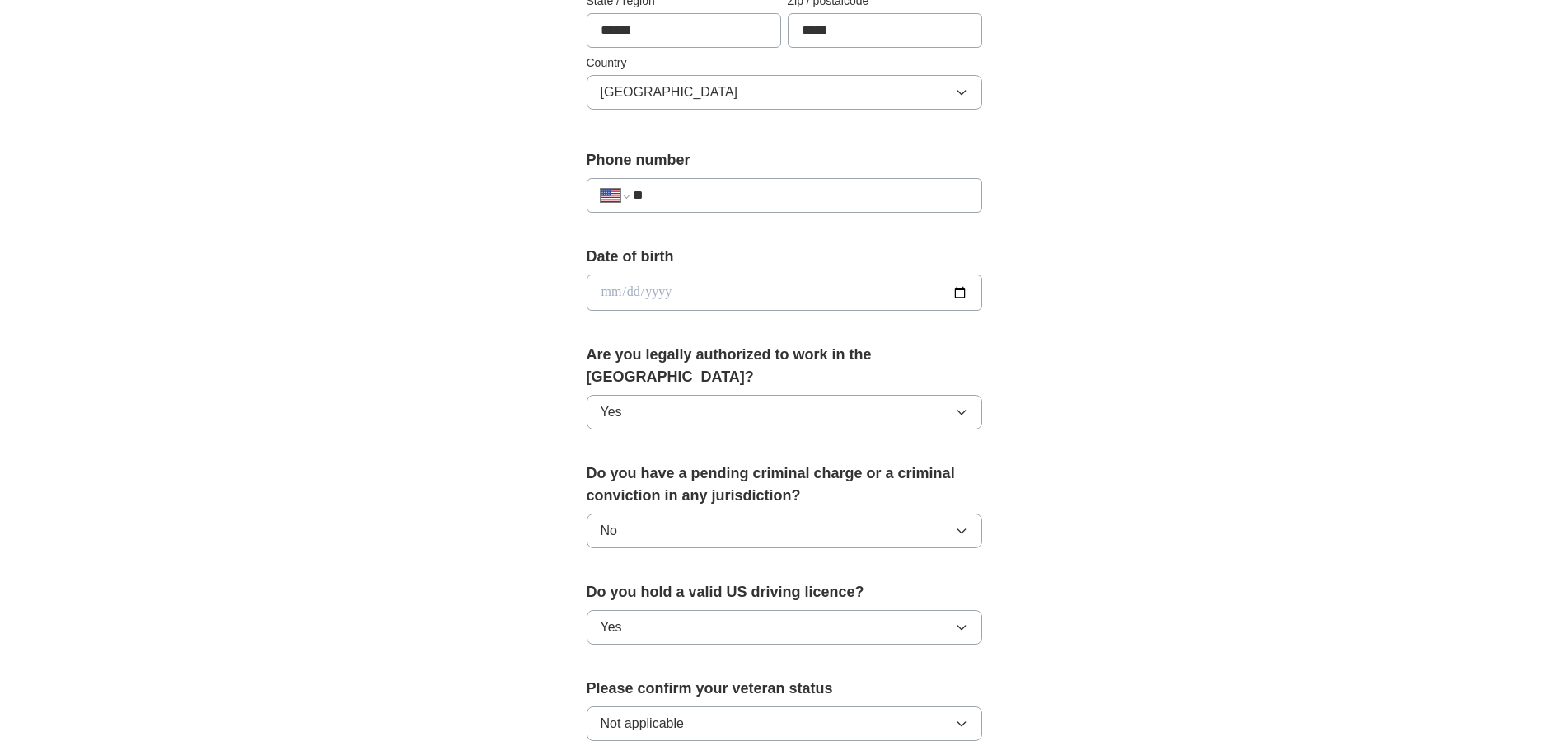
scroll to position [254, 0]
